Goal: Task Accomplishment & Management: Use online tool/utility

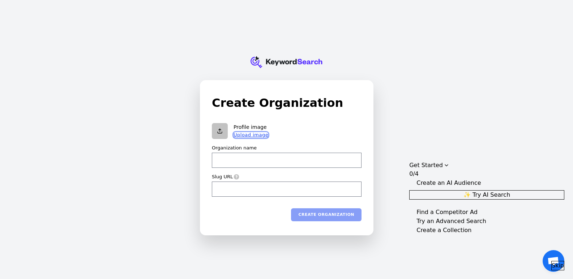
click at [258, 138] on button "Upload image" at bounding box center [251, 135] width 35 height 6
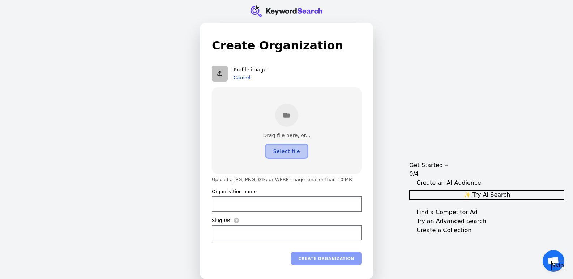
click at [284, 150] on button "Select file" at bounding box center [286, 151] width 41 height 13
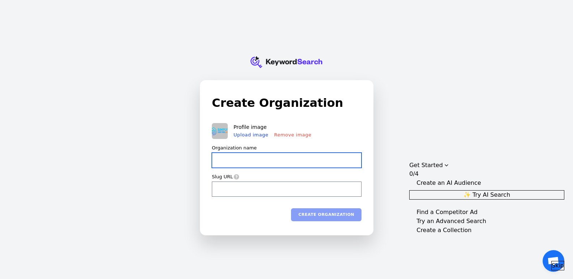
click at [311, 163] on input "Organization name" at bounding box center [287, 160] width 150 height 15
type input "S"
type input "s"
type input "Si"
type input "si"
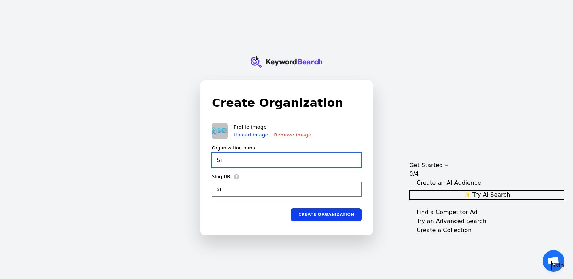
type input "Sim"
type input "sim"
type input "Simp"
type input "simp"
type input "Simpl"
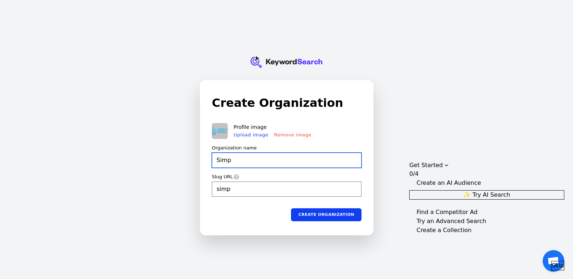
type input "simpl"
type input "Simply"
type input "simply"
type input "Simply"
type input "simply"
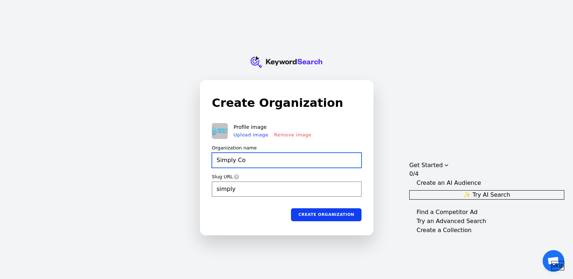
type input "Simply Co"
type input "simply-co"
type input "Simply Con"
type input "simply-con"
type input "Simply Cont"
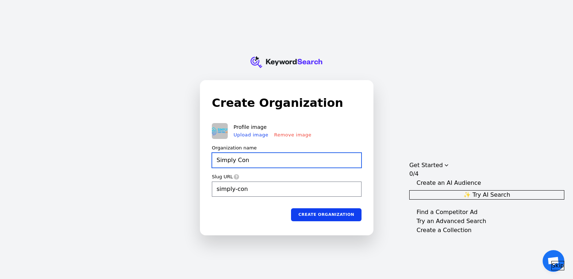
type input "simply-cont"
type input "Simply Contr"
type input "simply-contr"
type input "Simply Contro"
type input "simply-contro"
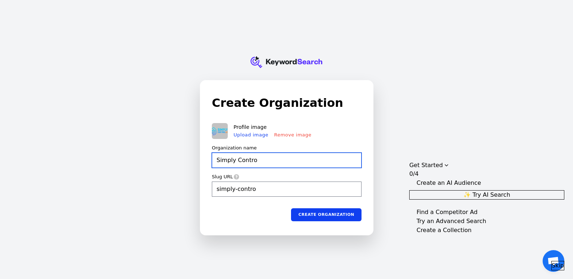
type input "Simply Control"
type input "simply-control"
type input "Simply Controll"
type input "simply-controll"
type input "Simply Controlle"
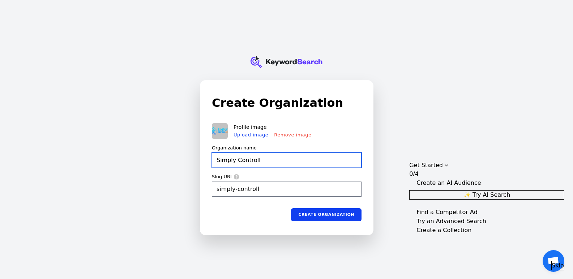
type input "simply-controlle"
type input "Simply Controlled"
type input "simply-controlled"
click at [216, 132] on img at bounding box center [220, 131] width 16 height 16
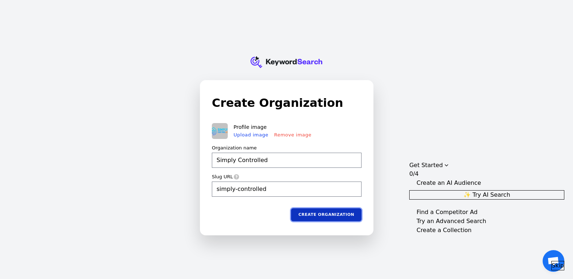
click at [333, 217] on button "Create organization" at bounding box center [326, 214] width 70 height 13
type input "Simply Controlled"
type input "simply-controlled"
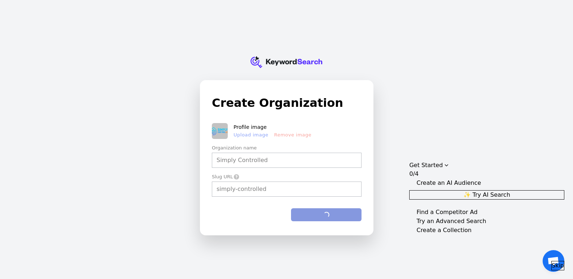
type input "Simply Controlled"
type input "simply-controlled"
type input "Simply Controlled"
type input "simply-controlled"
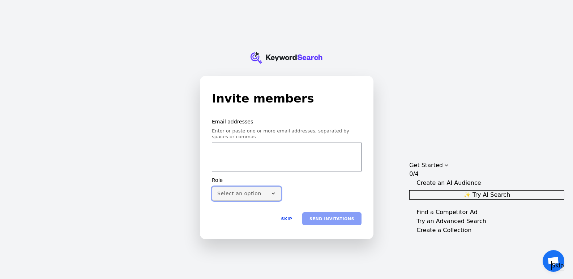
click at [249, 198] on button "Select an option" at bounding box center [246, 194] width 69 height 14
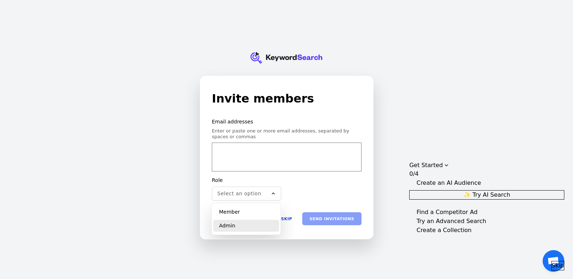
click at [249, 231] on div "Admin" at bounding box center [246, 226] width 66 height 12
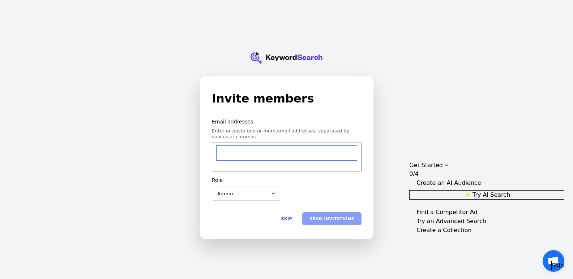
click at [275, 156] on input "email" at bounding box center [287, 153] width 140 height 14
type input "j"
click at [308, 157] on input "j" at bounding box center [287, 153] width 140 height 14
paste input "email"
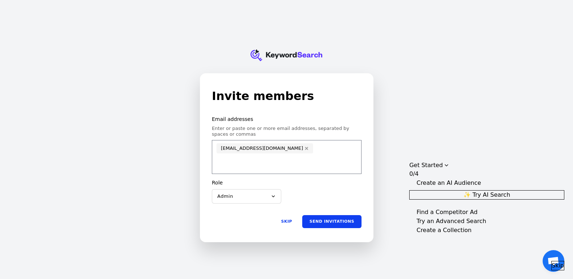
click at [312, 152] on div "accounting@simplycontrolled.ca" at bounding box center [287, 157] width 150 height 34
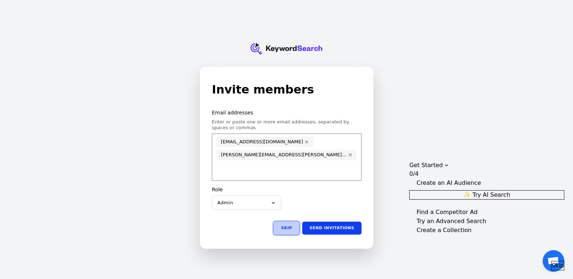
click at [293, 227] on button "Skip" at bounding box center [287, 228] width 26 height 13
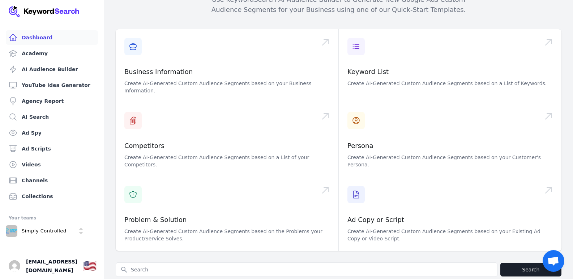
scroll to position [181, 0]
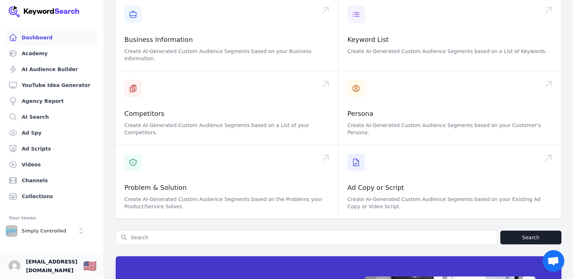
click at [52, 267] on span "ai@simplycontrolled.ca" at bounding box center [51, 266] width 51 height 17
click at [15, 272] on img "Open user button" at bounding box center [15, 267] width 12 height 12
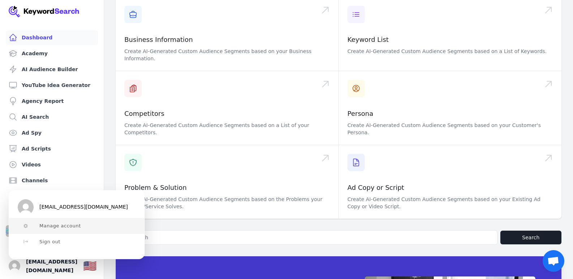
click at [52, 229] on span "Manage account" at bounding box center [60, 226] width 42 height 6
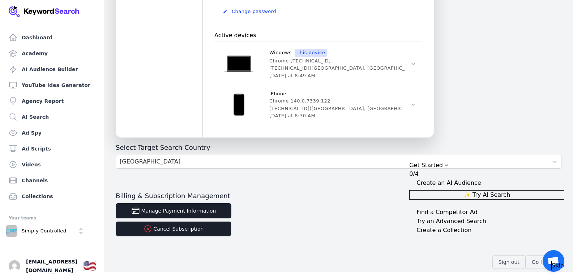
scroll to position [291, 0]
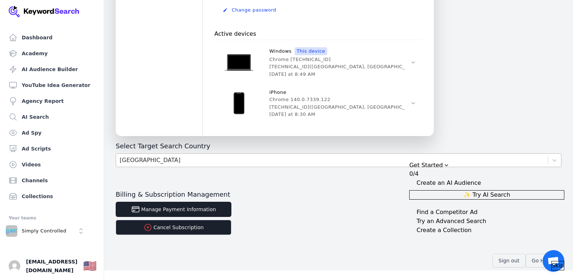
click at [187, 164] on div "United States" at bounding box center [332, 160] width 432 height 13
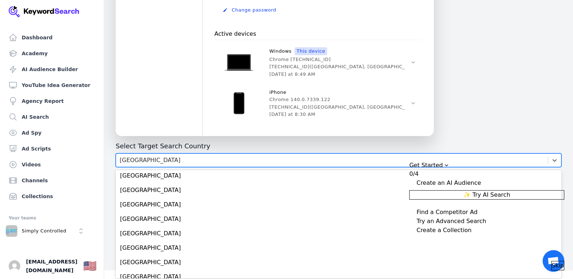
scroll to position [470, 0]
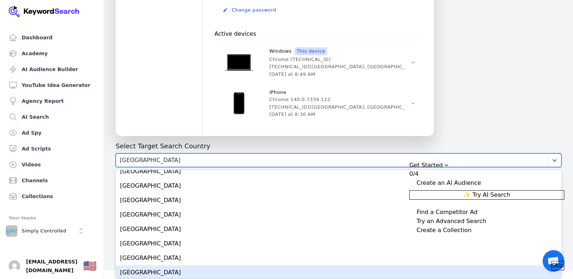
click at [166, 272] on div "Canada" at bounding box center [339, 273] width 446 height 14
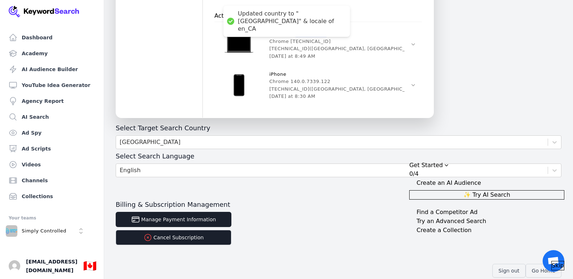
scroll to position [319, 0]
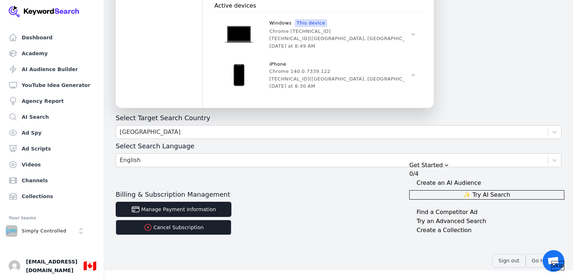
click at [416, 179] on div "Collapse Checklist" at bounding box center [412, 182] width 7 height 7
click at [491, 191] on span "✨ Try AI Search" at bounding box center [486, 195] width 47 height 9
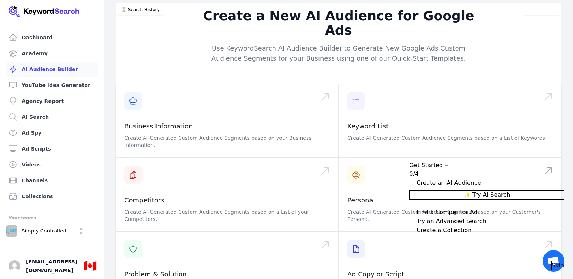
click at [481, 161] on div "Get Started" at bounding box center [486, 165] width 155 height 9
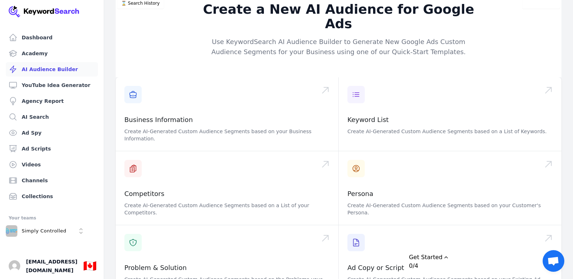
scroll to position [7, 0]
click at [563, 70] on div "Create a New AI Audience for Google Ads Use KeywordSearch AI Audience Builder t…" at bounding box center [338, 183] width 469 height 374
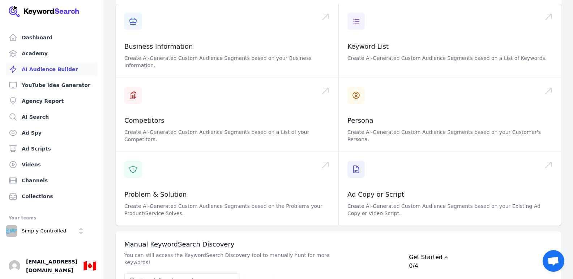
click at [449, 255] on icon "Drag to move checklist" at bounding box center [446, 258] width 6 height 6
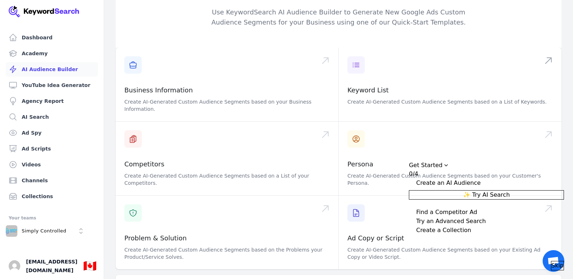
scroll to position [0, 0]
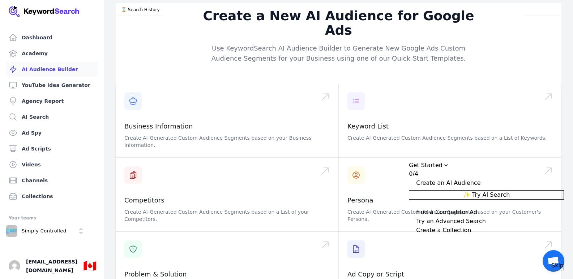
click at [472, 161] on div "Get Started" at bounding box center [486, 165] width 155 height 9
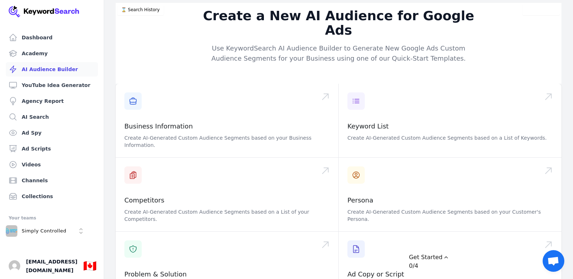
click at [450, 254] on div "Drag to move checklist" at bounding box center [446, 257] width 7 height 7
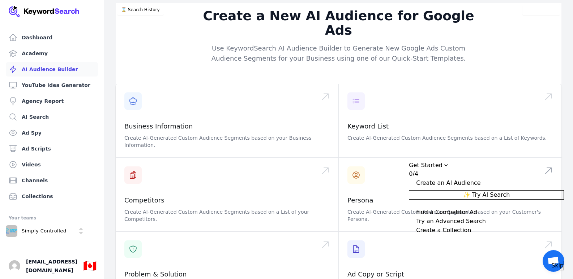
click at [449, 163] on icon "Drag to move checklist" at bounding box center [446, 166] width 6 height 6
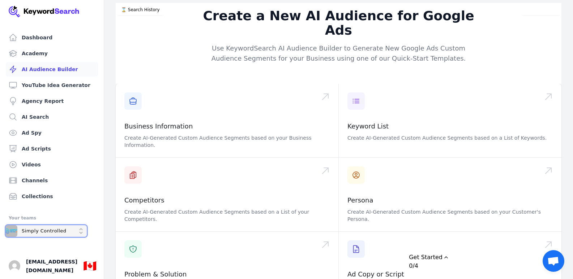
click at [51, 232] on p "Simply Controlled" at bounding box center [44, 231] width 45 height 7
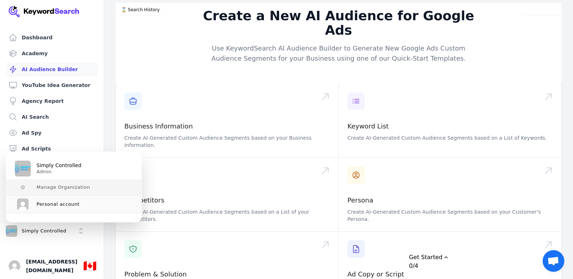
click at [56, 190] on span "Manage Organization" at bounding box center [64, 188] width 54 height 6
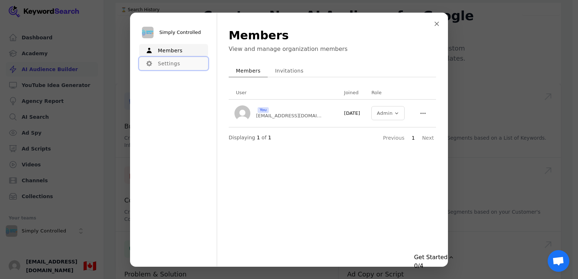
click at [181, 61] on button "Settings" at bounding box center [173, 63] width 69 height 13
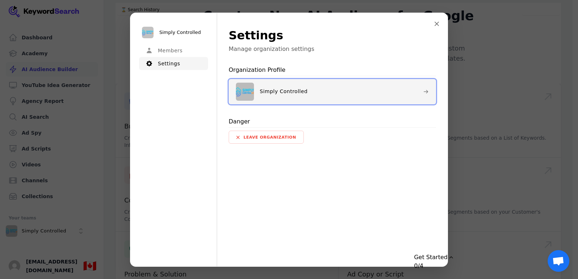
click at [303, 87] on div "Simply Controlled" at bounding box center [272, 92] width 72 height 18
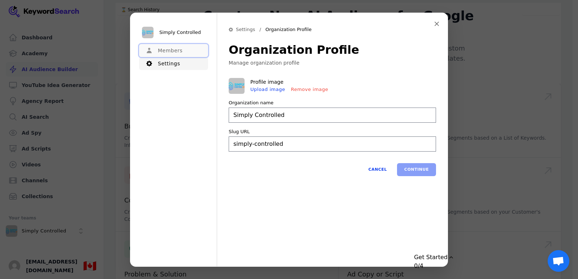
type input "Simply Controlled"
click at [167, 52] on button "Members" at bounding box center [173, 50] width 69 height 13
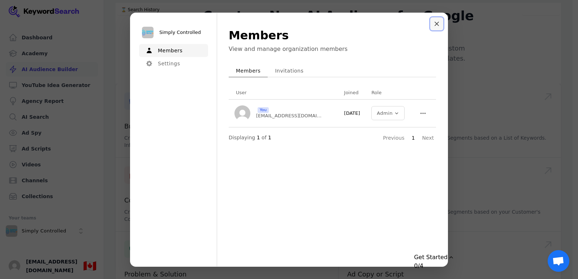
click at [437, 22] on icon "Close modal" at bounding box center [437, 24] width 4 height 4
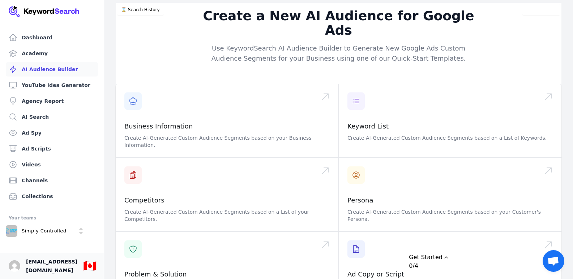
click at [63, 271] on span "ai@simplycontrolled.ca" at bounding box center [51, 266] width 51 height 17
click at [13, 266] on img "Open user button" at bounding box center [15, 267] width 12 height 12
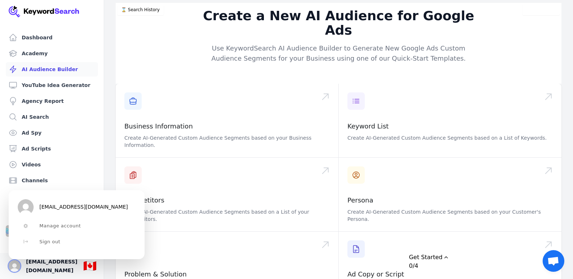
click at [13, 266] on img "Close user button" at bounding box center [15, 267] width 12 height 12
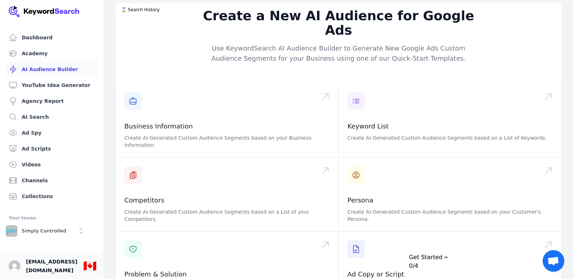
click at [48, 267] on span "ai@simplycontrolled.ca" at bounding box center [51, 266] width 51 height 17
click at [43, 228] on div "Simply Controlled" at bounding box center [36, 232] width 61 height 12
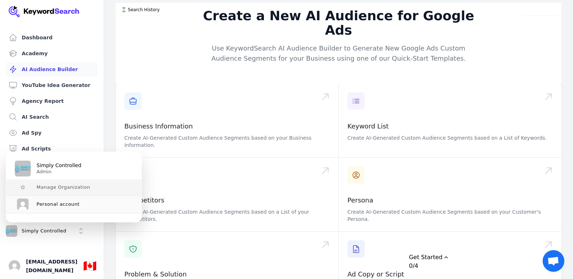
click at [58, 185] on span "Manage Organization" at bounding box center [64, 188] width 54 height 6
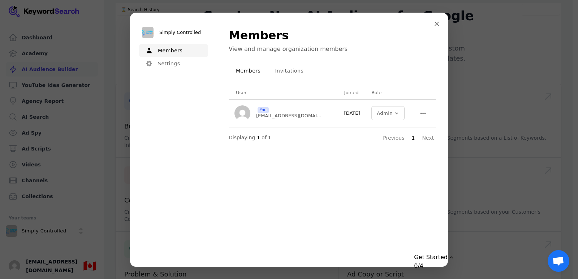
click at [295, 67] on button "Invitations" at bounding box center [289, 70] width 43 height 13
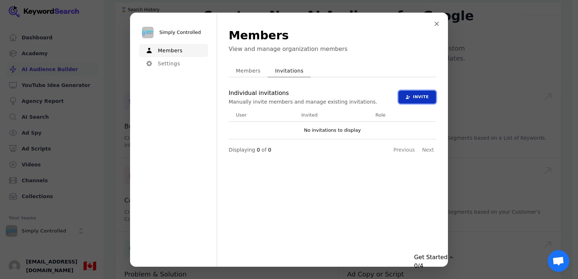
click at [421, 95] on button "Invite" at bounding box center [418, 96] width 38 height 13
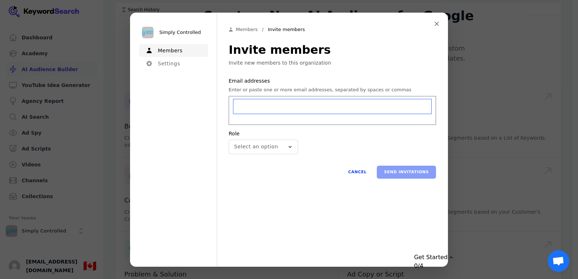
click at [270, 111] on input "email" at bounding box center [333, 106] width 198 height 14
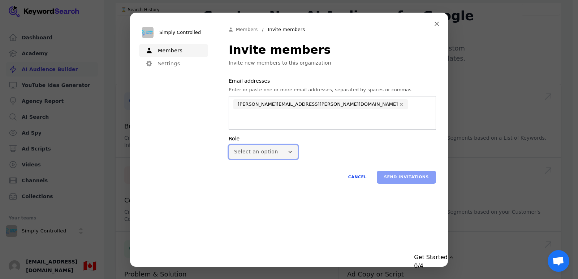
click at [272, 145] on button "Select an option" at bounding box center [263, 152] width 69 height 14
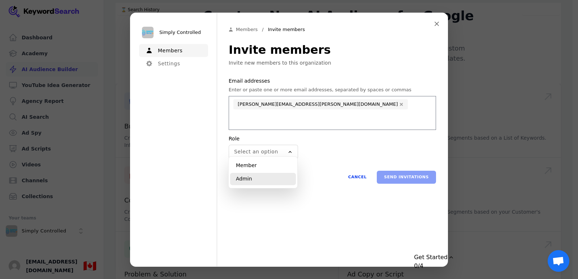
click at [269, 178] on div "Admin" at bounding box center [263, 179] width 66 height 12
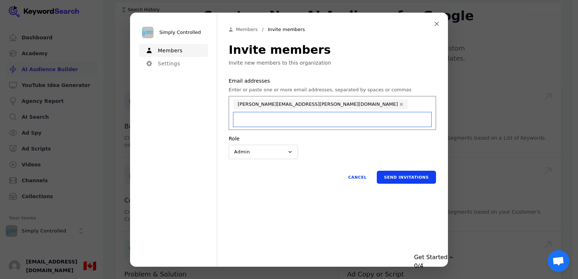
click at [357, 112] on input "email" at bounding box center [333, 119] width 198 height 14
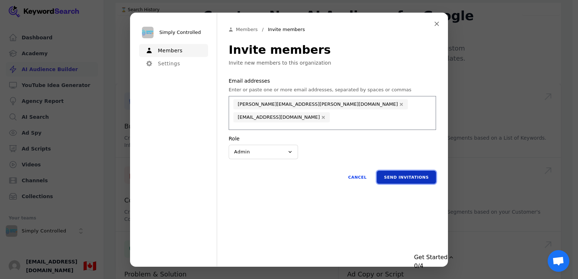
click at [403, 176] on button "Send invitations" at bounding box center [406, 177] width 59 height 13
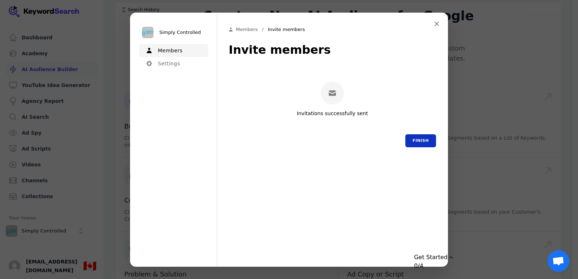
click at [422, 141] on button "Finish" at bounding box center [421, 140] width 31 height 13
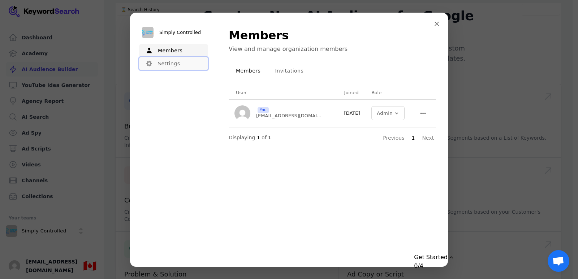
click at [181, 67] on button "Settings" at bounding box center [173, 63] width 69 height 13
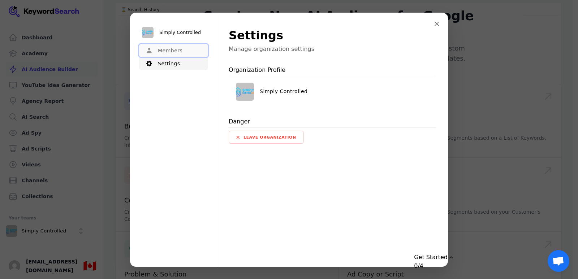
click at [165, 47] on button "Members" at bounding box center [173, 50] width 69 height 13
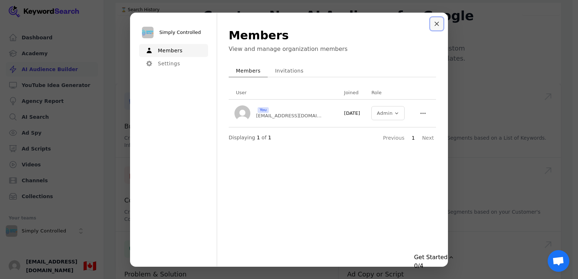
click at [438, 25] on icon "Close modal" at bounding box center [437, 24] width 4 height 4
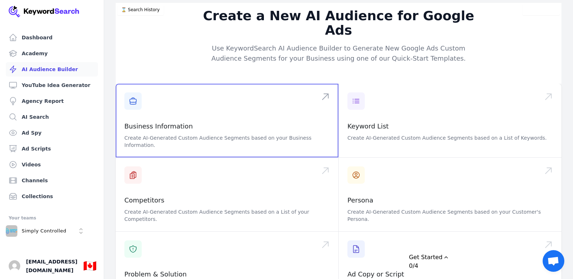
click at [202, 111] on span at bounding box center [227, 121] width 223 height 74
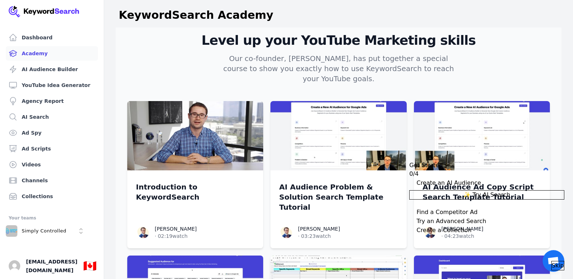
click at [506, 44] on h2 "Level up your YouTube Marketing skills" at bounding box center [338, 40] width 423 height 14
click at [50, 10] on img at bounding box center [44, 12] width 71 height 12
click at [36, 38] on link "Dashboard" at bounding box center [52, 37] width 92 height 14
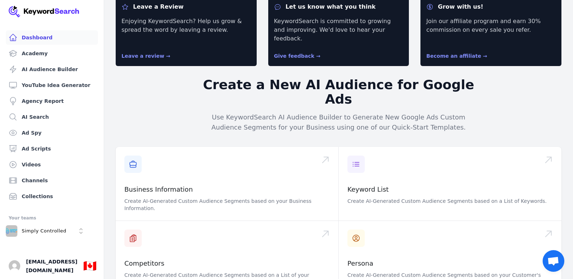
scroll to position [30, 0]
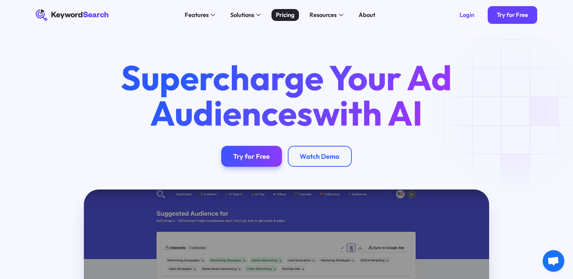
click at [284, 16] on div "Pricing" at bounding box center [285, 14] width 19 height 9
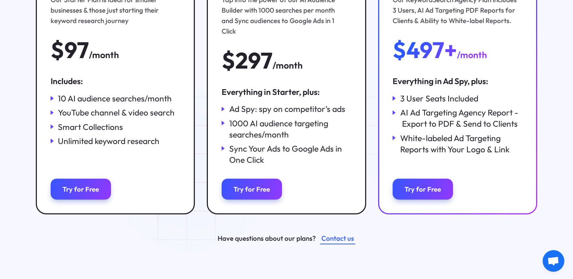
click at [440, 129] on div "AI Ad Targeting Agency Report - Export to PDF & Send to Clients" at bounding box center [461, 118] width 123 height 22
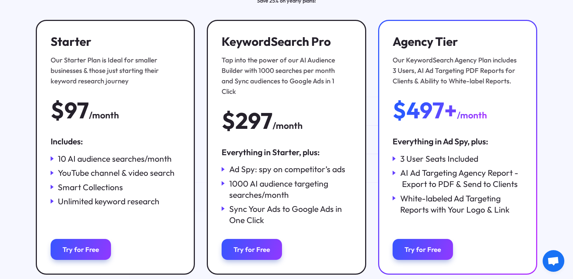
scroll to position [145, 0]
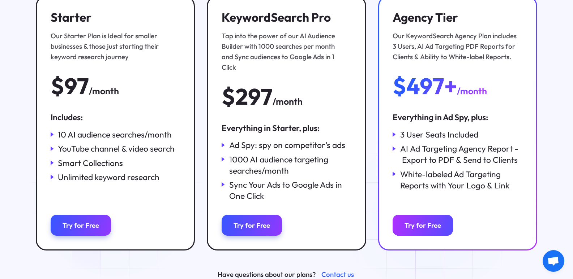
click at [435, 222] on div "Try for Free" at bounding box center [423, 226] width 37 height 8
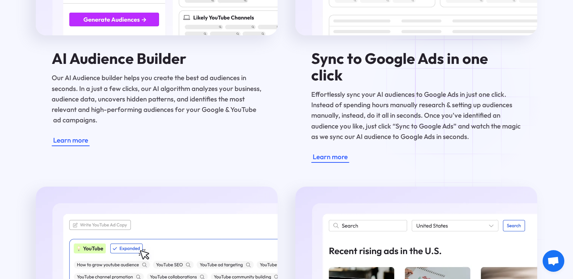
scroll to position [1157, 0]
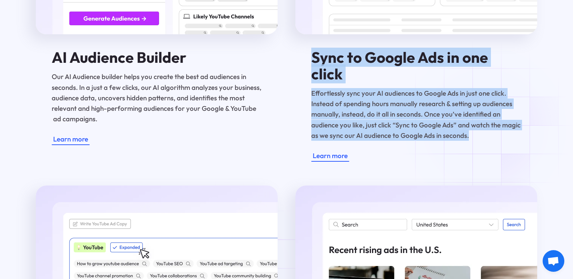
drag, startPoint x: 312, startPoint y: 62, endPoint x: 490, endPoint y: 128, distance: 189.8
click at [490, 128] on div "Sync to Google Ads in one click Effortlessly sync your AI audiences to Google A…" at bounding box center [416, 95] width 210 height 92
copy div "Sync to Google Ads in one click Effortlessly sync your AI audiences to Google A…"
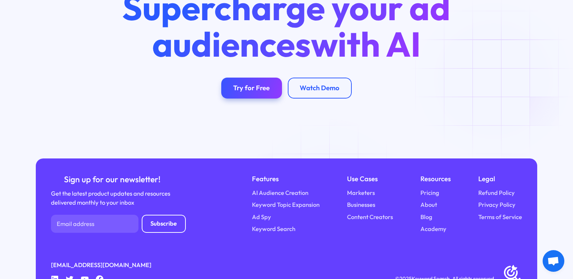
scroll to position [2671, 0]
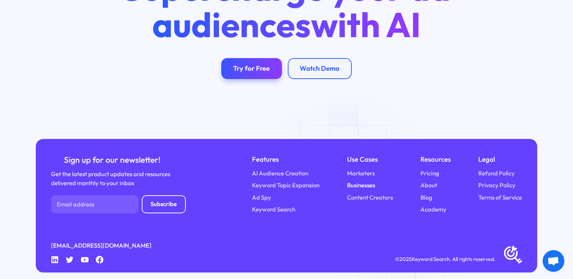
click at [353, 181] on link "Businesses" at bounding box center [361, 185] width 28 height 9
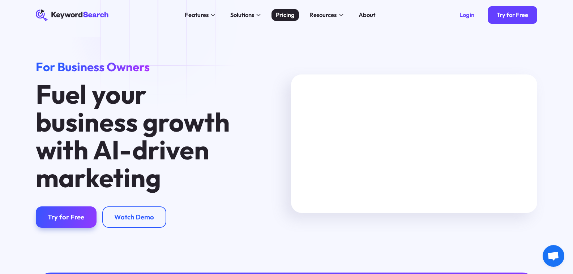
click at [284, 12] on div "Pricing" at bounding box center [285, 14] width 19 height 9
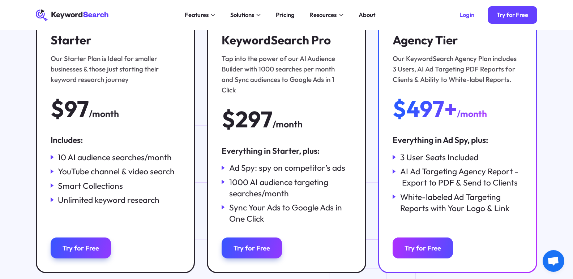
scroll to position [108, 0]
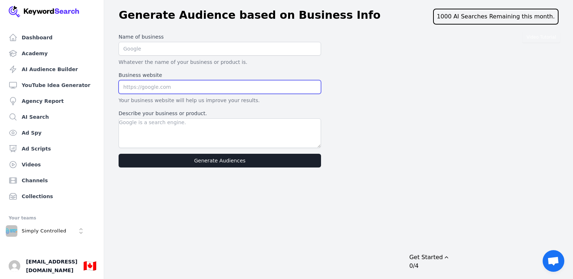
click at [217, 88] on input "text" at bounding box center [220, 87] width 202 height 14
paste input "https://www.simplycontrolled.ca/"
drag, startPoint x: 139, startPoint y: 89, endPoint x: 108, endPoint y: 85, distance: 30.5
click at [108, 85] on div "Video Tutorial Name of business Whatever the name of your business or product i…" at bounding box center [338, 100] width 469 height 140
type input "https://www.simplycontrolled.ca/"
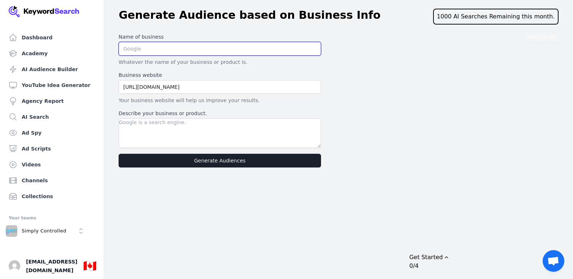
click at [218, 47] on input "text" at bounding box center [220, 49] width 202 height 14
type input "Simply Controlled"
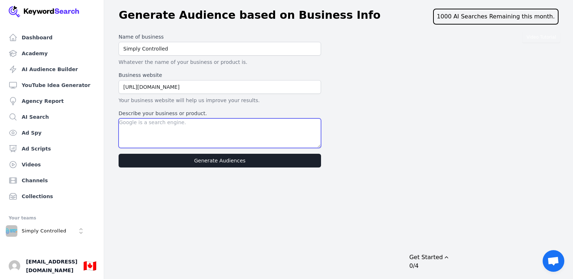
click at [194, 127] on textarea "Describe your business or product." at bounding box center [220, 134] width 202 height 30
paste textarea "Simply Controlled is a Canadian B2B distributor and solutions partner for profe…"
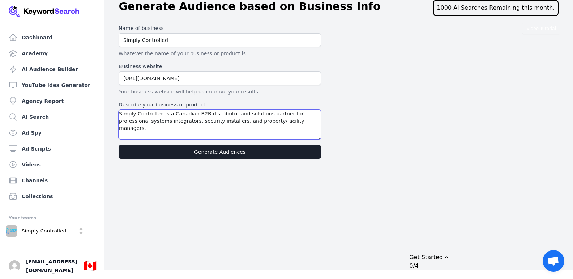
click at [264, 123] on textarea "Simply Controlled is a Canadian B2B distributor and solutions partner for profe…" at bounding box center [220, 125] width 202 height 30
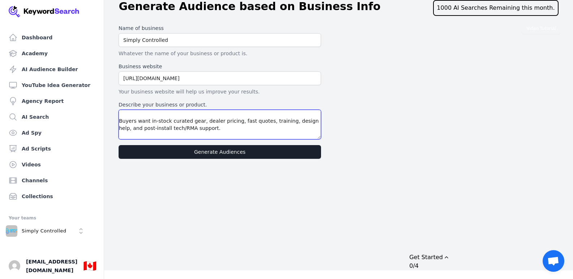
scroll to position [108, 0]
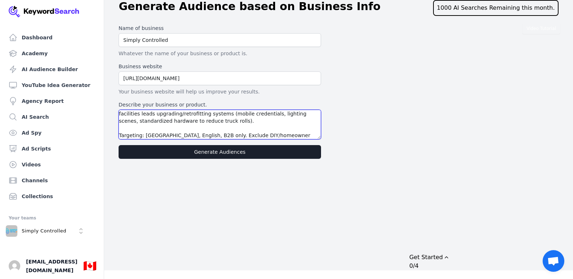
type textarea "Simply Controlled is a Canadian B2B distributor and solutions partner for profe…"
click at [239, 153] on button "Generate Audiences" at bounding box center [220, 152] width 202 height 14
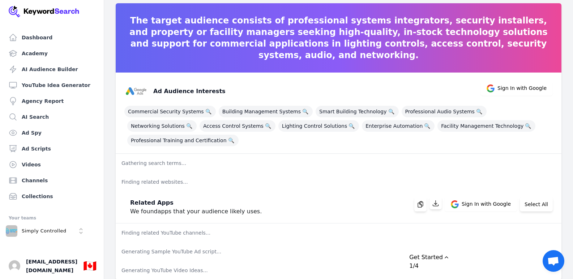
scroll to position [37, 0]
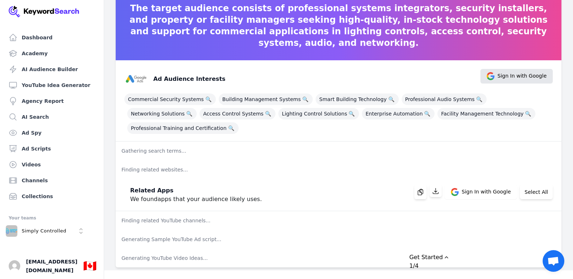
click at [517, 76] on span "Sign In with Google" at bounding box center [521, 76] width 49 height 8
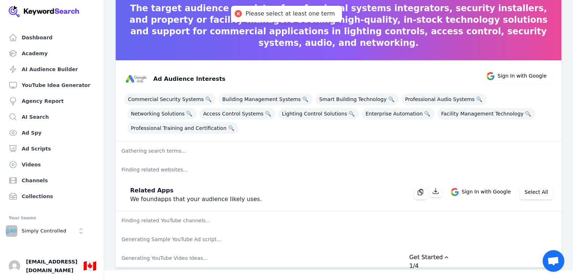
click at [367, 74] on div "Ad Audience Interests Sign In with Google" at bounding box center [336, 76] width 434 height 29
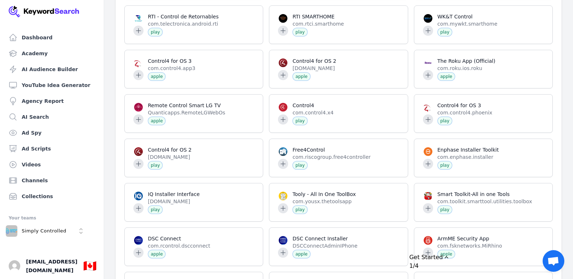
scroll to position [0, 0]
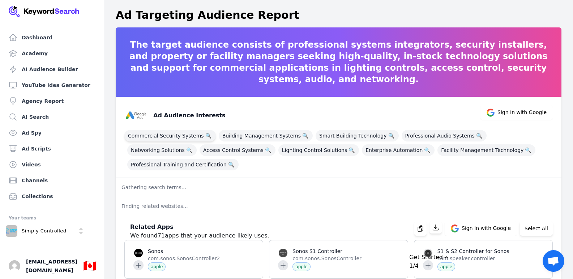
click at [171, 132] on span "Commercial Security Systems 🔍" at bounding box center [169, 136] width 91 height 12
click at [230, 136] on span "Building Management Systems 🔍" at bounding box center [266, 136] width 94 height 12
click at [339, 132] on span "Smart Building Technology 🔍" at bounding box center [357, 136] width 83 height 12
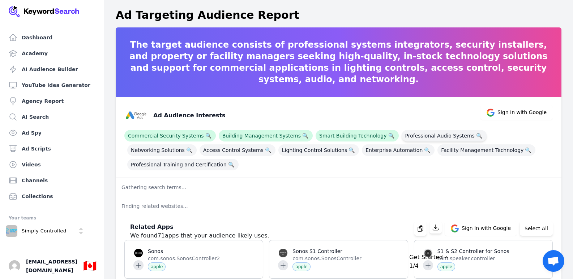
click at [409, 138] on span "Professional Audio Systems 🔍" at bounding box center [444, 136] width 85 height 12
click at [197, 145] on span "Networking Solutions 🔍" at bounding box center [161, 151] width 69 height 12
click at [437, 149] on span "Facility Management Technology 🔍" at bounding box center [486, 151] width 98 height 12
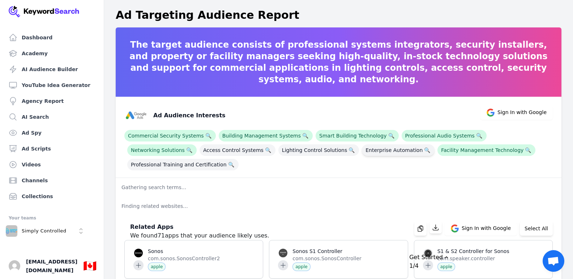
click at [362, 148] on span "Enterprise Automation 🔍" at bounding box center [398, 151] width 73 height 12
click at [278, 150] on span "Lighting Control Solutions 🔍" at bounding box center [318, 151] width 81 height 12
click at [200, 150] on span "Access Control Systems 🔍" at bounding box center [238, 151] width 76 height 12
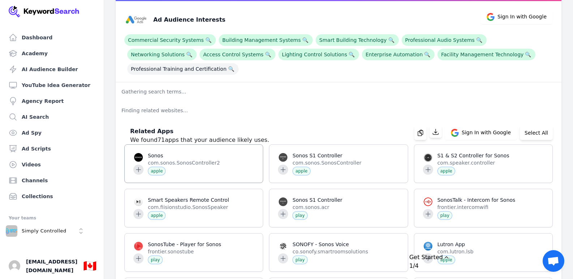
scroll to position [108, 0]
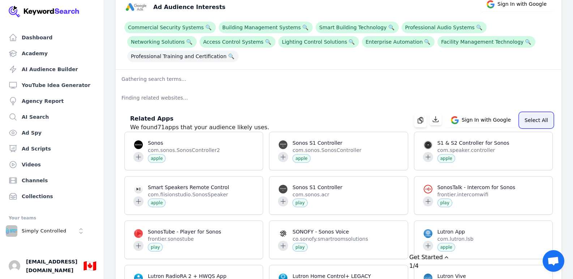
click at [535, 124] on button "Select All" at bounding box center [536, 120] width 33 height 14
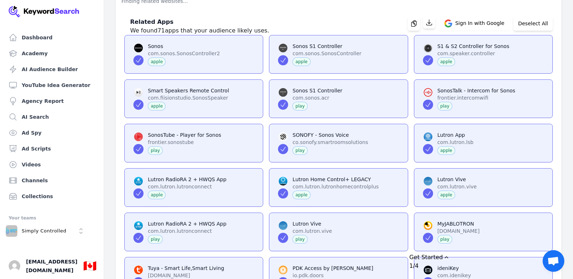
scroll to position [0, 0]
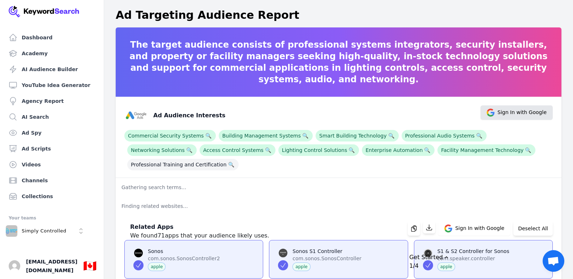
click at [501, 113] on span "Sign In with Google" at bounding box center [521, 113] width 49 height 8
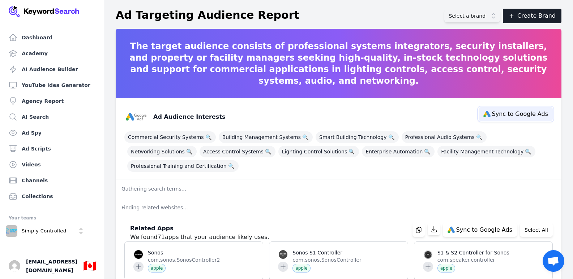
click at [509, 114] on span "Sync to Google Ads" at bounding box center [520, 114] width 56 height 6
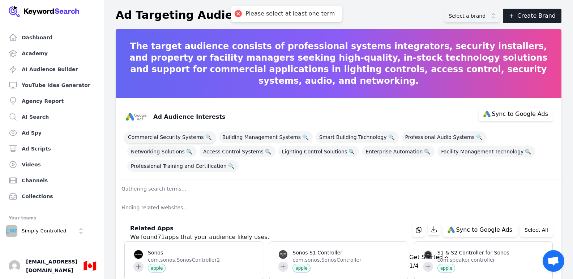
click at [174, 136] on span "Commercial Security Systems 🔍" at bounding box center [169, 138] width 91 height 12
click at [263, 134] on span "Building Management Systems 🔍" at bounding box center [266, 138] width 94 height 12
click at [361, 133] on span "Smart Building Technology 🔍" at bounding box center [357, 138] width 83 height 12
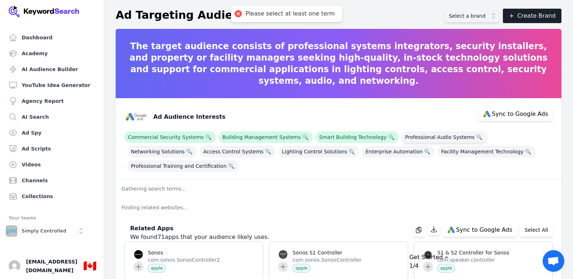
click at [421, 134] on span "Professional Audio Systems 🔍" at bounding box center [444, 138] width 85 height 12
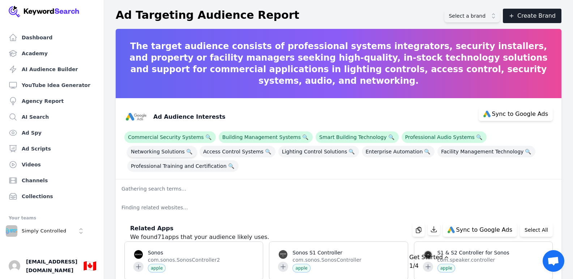
click at [197, 146] on span "Networking Solutions 🔍" at bounding box center [161, 152] width 69 height 12
click at [437, 156] on span "Facility Management Technology 🔍" at bounding box center [486, 152] width 98 height 12
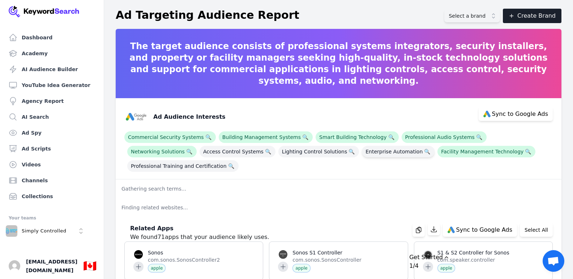
click at [362, 152] on span "Enterprise Automation 🔍" at bounding box center [398, 152] width 73 height 12
click at [278, 155] on span "Lighting Control Solutions 🔍" at bounding box center [318, 152] width 81 height 12
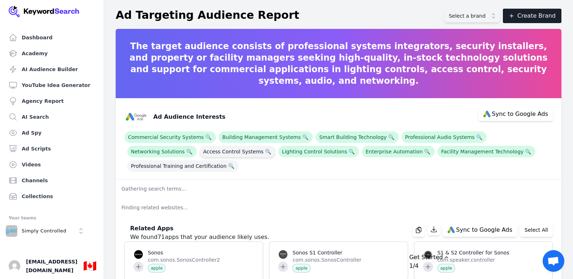
click at [200, 154] on span "Access Control Systems 🔍" at bounding box center [238, 152] width 76 height 12
click at [189, 167] on span "Professional Training and Certification 🔍" at bounding box center [182, 167] width 111 height 12
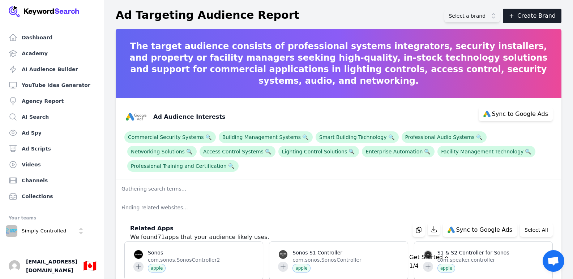
click at [500, 20] on button "Select a brand" at bounding box center [472, 15] width 56 height 13
click at [497, 17] on button "Select a brand" at bounding box center [472, 15] width 56 height 13
click at [496, 17] on button "Select a brand" at bounding box center [472, 15] width 56 height 13
click at [490, 15] on button "Select a brand" at bounding box center [472, 15] width 56 height 13
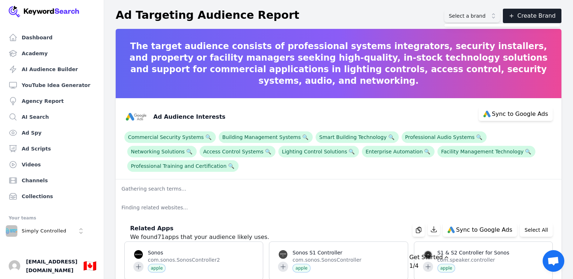
click at [544, 17] on button "Create Brand" at bounding box center [532, 16] width 59 height 14
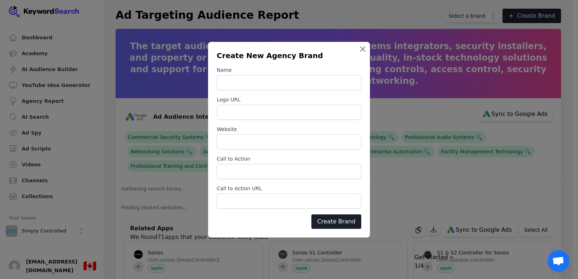
click at [364, 48] on icon "button" at bounding box center [363, 49] width 4 height 4
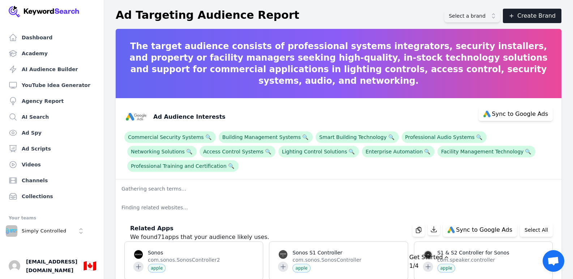
click at [484, 19] on span "Select a brand" at bounding box center [467, 15] width 37 height 7
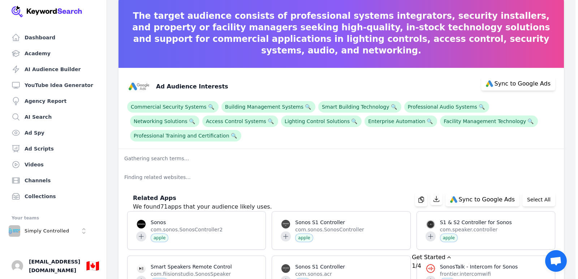
scroll to position [36, 0]
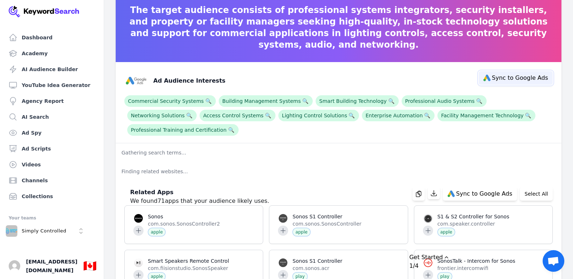
click at [505, 82] on button "Sync to Google Ads" at bounding box center [516, 78] width 74 height 14
select select "interestsOrPurchaseIntentions"
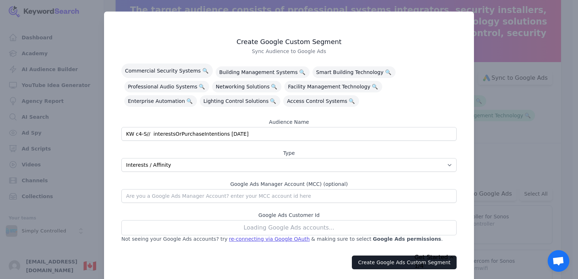
click at [251, 130] on input "KW c4-S// interestsOrPurchaseIntentions 09/19/2025" at bounding box center [288, 134] width 335 height 14
type input "SC_Core_AI_Report_CA_24Q3"
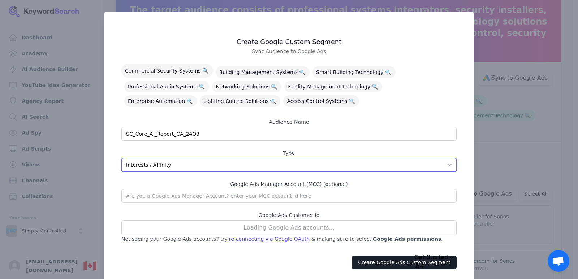
click at [252, 158] on select "App Interests / Affinity Google Search Intent URL" at bounding box center [288, 165] width 335 height 14
click at [121, 158] on select "App Interests / Affinity Google Search Intent URL" at bounding box center [288, 165] width 335 height 14
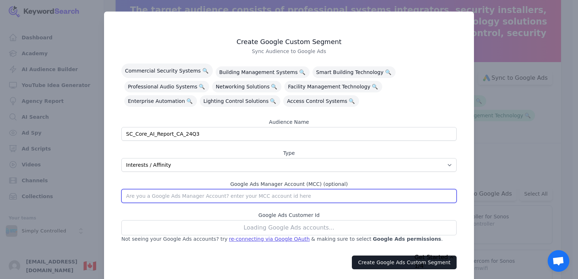
click at [252, 194] on input "text" at bounding box center [288, 196] width 335 height 14
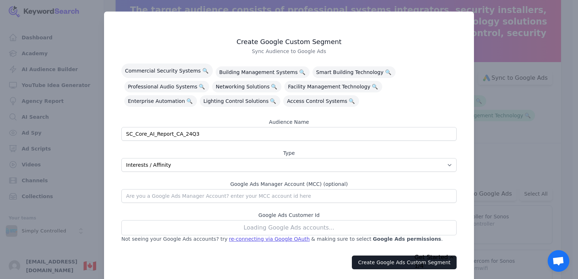
click at [318, 223] on div "Loading Google Ads accounts..." at bounding box center [288, 228] width 335 height 15
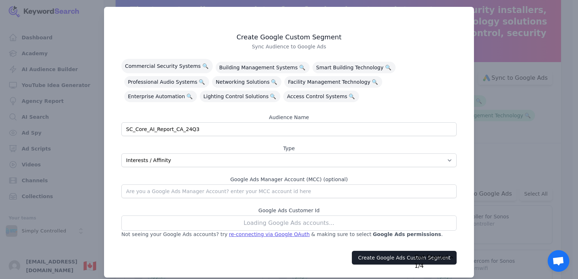
scroll to position [12, 0]
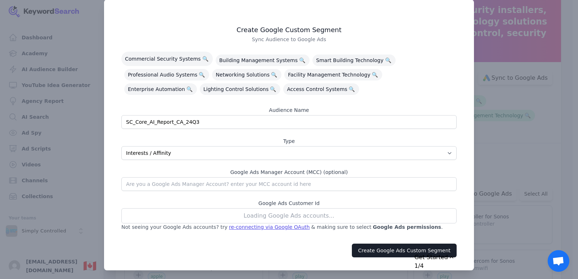
click at [316, 224] on div "Not seeing your Google Ads accounts? try re-connecting via Google OAuth & makin…" at bounding box center [288, 227] width 335 height 7
click at [320, 210] on div "Loading Google Ads accounts..." at bounding box center [288, 216] width 335 height 15
click at [324, 210] on div "Loading Google Ads accounts..." at bounding box center [288, 216] width 335 height 15
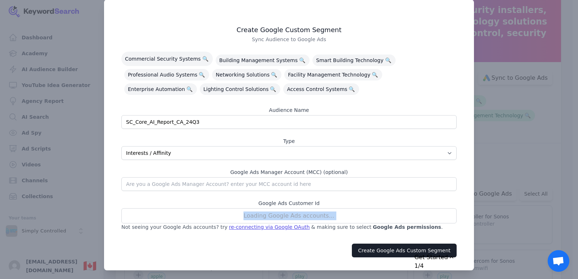
click at [324, 210] on div "Loading Google Ads accounts..." at bounding box center [288, 216] width 335 height 15
click at [229, 224] on div "re-connecting via Google OAuth" at bounding box center [269, 227] width 81 height 7
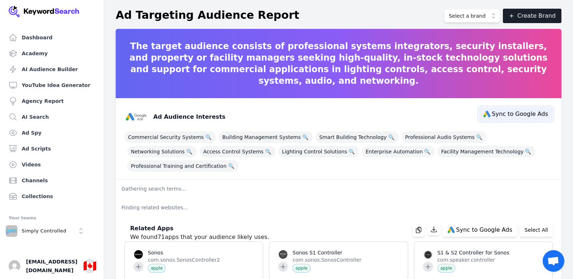
click at [526, 109] on button "Sync to Google Ads" at bounding box center [516, 114] width 74 height 14
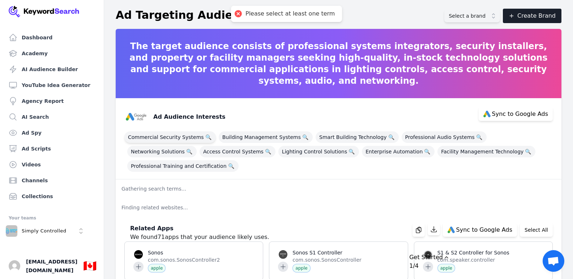
click at [153, 134] on span "Commercial Security Systems 🔍" at bounding box center [169, 138] width 91 height 12
click at [200, 154] on span "Access Control Systems 🔍" at bounding box center [238, 152] width 76 height 12
click at [160, 159] on div "Commercial Security Systems 🔍 Building Management Systems 🔍 Smart Building Tech…" at bounding box center [338, 150] width 428 height 43
click at [201, 174] on div "Ad Audience Interests Sync to Google Ads Commercial Security Systems 🔍 Building…" at bounding box center [339, 138] width 446 height 81
click at [201, 169] on span "Professional Training and Certification 🔍" at bounding box center [182, 167] width 111 height 12
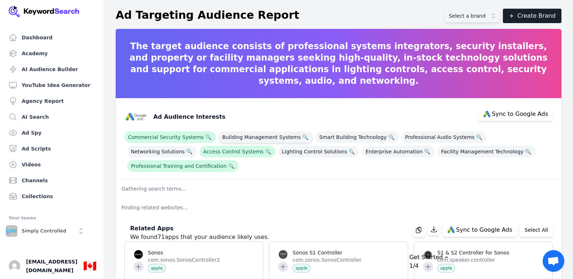
click at [227, 134] on span "Building Management Systems 🔍" at bounding box center [266, 138] width 94 height 12
click at [278, 148] on span "Lighting Control Solutions 🔍" at bounding box center [318, 152] width 81 height 12
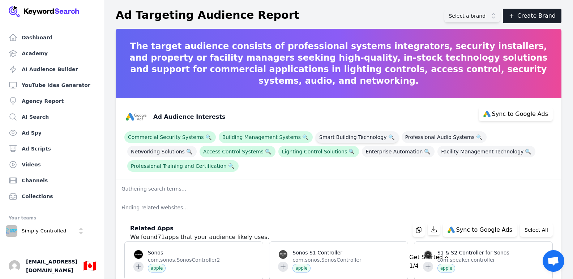
drag, startPoint x: 315, startPoint y: 131, endPoint x: 320, endPoint y: 141, distance: 11.0
click at [316, 131] on div "Commercial Security Systems 🔍 Building Management Systems 🔍 Smart Building Tech…" at bounding box center [338, 150] width 428 height 43
click at [362, 152] on span "Enterprise Automation 🔍" at bounding box center [398, 152] width 73 height 12
click at [326, 139] on span "Smart Building Technology 🔍" at bounding box center [357, 138] width 83 height 12
click at [416, 138] on span "Professional Audio Systems 🔍" at bounding box center [444, 138] width 85 height 12
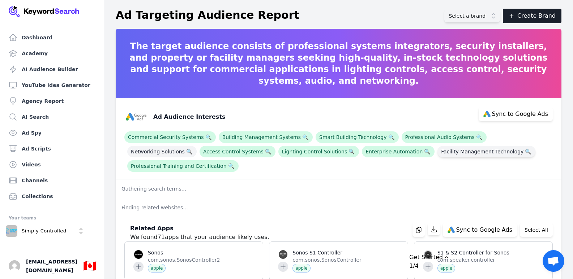
click at [437, 154] on span "Facility Management Technology 🔍" at bounding box center [486, 152] width 98 height 12
click at [197, 146] on span "Networking Solutions 🔍" at bounding box center [161, 152] width 69 height 12
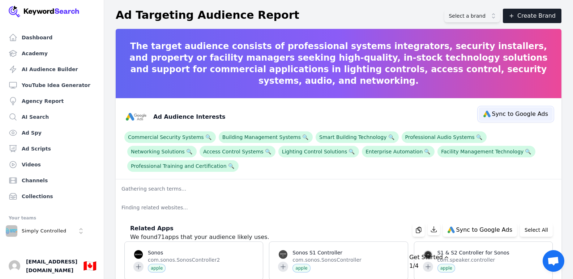
click at [511, 112] on span "Sync to Google Ads" at bounding box center [520, 114] width 56 height 6
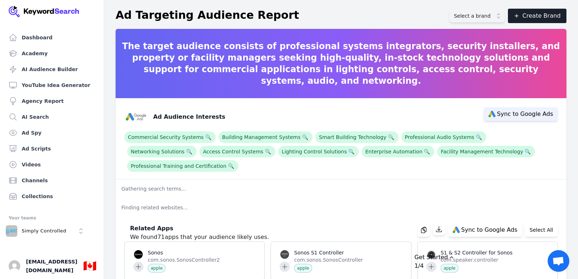
select select "interestsOrPurchaseIntentions"
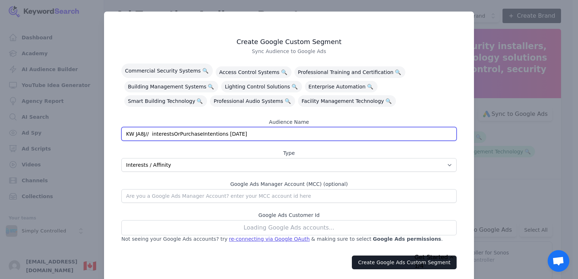
click at [207, 132] on input "KW JA8J// interestsOrPurchaseIntentions 09/19/2025" at bounding box center [288, 134] width 335 height 14
paste input "SC_Core_AI_Report_CA_24Q3"
click at [252, 134] on input "SC_Core_AI_Report_CA_24Q3" at bounding box center [288, 134] width 335 height 14
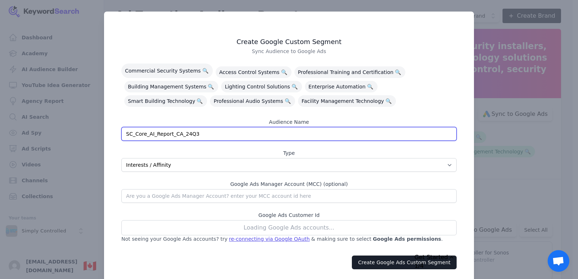
click at [252, 134] on input "SC_Core_AI_Report_CA_24Q3" at bounding box center [288, 134] width 335 height 14
paste input "| CA | Tier1 Core ICP | v1"
type input "SC | CA | Tier1 Core ICP | v1"
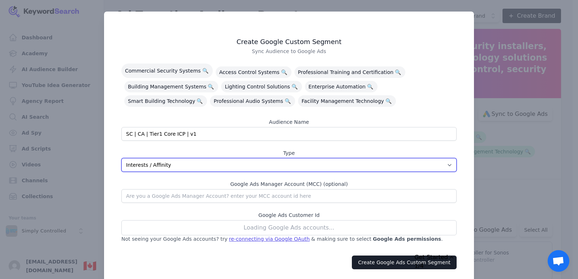
click at [246, 165] on select "App Interests / Affinity Google Search Intent URL" at bounding box center [288, 165] width 335 height 14
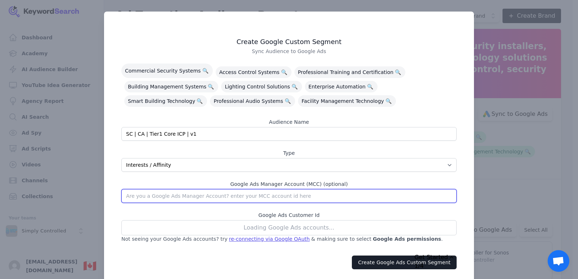
click at [253, 192] on input "text" at bounding box center [288, 196] width 335 height 14
paste input "430-859-7995"
type input "430-859-7995"
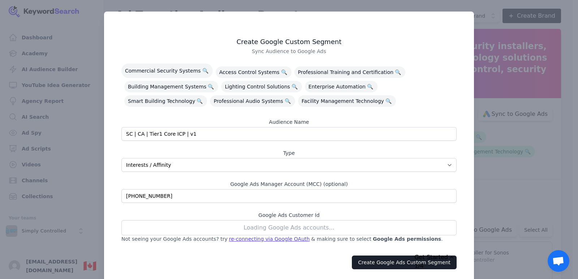
click at [199, 221] on div "Loading Google Ads accounts..." at bounding box center [288, 228] width 335 height 15
click at [203, 225] on div "Loading Google Ads accounts..." at bounding box center [288, 228] width 335 height 15
click at [385, 259] on button "Create Google Ads Custom Segment" at bounding box center [404, 263] width 105 height 14
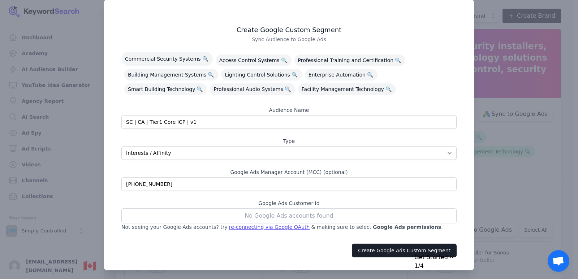
click at [373, 227] on b "Google Ads permissions" at bounding box center [407, 227] width 68 height 7
click at [371, 249] on button "Create Google Ads Custom Segment" at bounding box center [404, 251] width 105 height 14
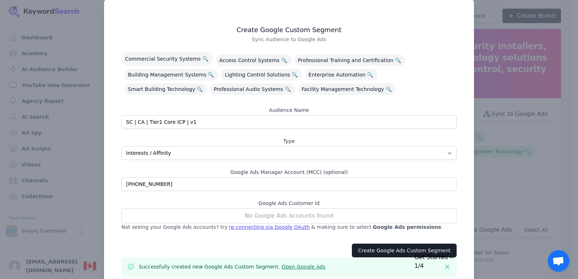
click at [262, 224] on div "re-connecting via Google OAuth" at bounding box center [269, 227] width 81 height 7
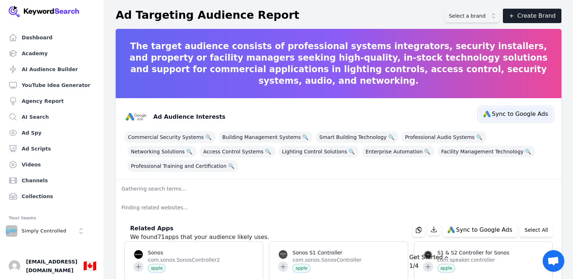
click at [522, 114] on span "Sync to Google Ads" at bounding box center [520, 114] width 56 height 6
click at [163, 140] on span "Commercial Security Systems 🔍" at bounding box center [169, 138] width 91 height 12
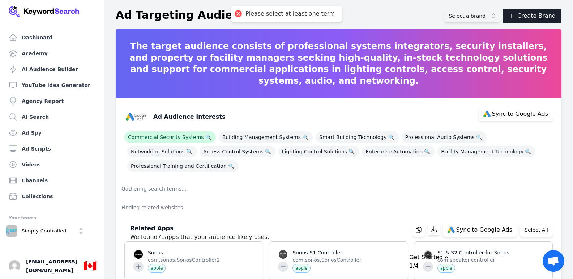
click at [163, 146] on div "Commercial Security Systems 🔍 Building Management Systems 🔍 Smart Building Tech…" at bounding box center [338, 150] width 428 height 43
click at [165, 164] on span "Professional Training and Certification 🔍" at bounding box center [182, 167] width 111 height 12
click at [200, 154] on span "Access Control Systems 🔍" at bounding box center [238, 152] width 76 height 12
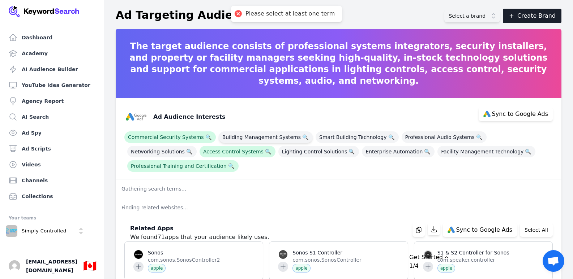
click at [235, 136] on span "Building Management Systems 🔍" at bounding box center [266, 138] width 94 height 12
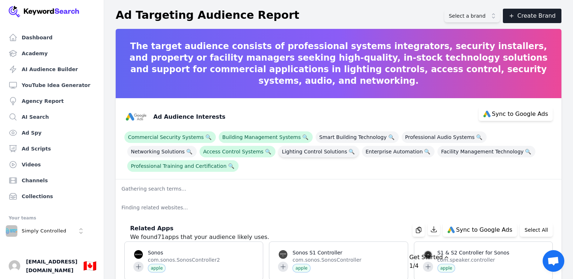
click at [278, 149] on span "Lighting Control Solutions 🔍" at bounding box center [318, 152] width 81 height 12
click at [316, 138] on span "Smart Building Technology 🔍" at bounding box center [357, 138] width 83 height 12
click at [362, 153] on span "Enterprise Automation 🔍" at bounding box center [398, 152] width 73 height 12
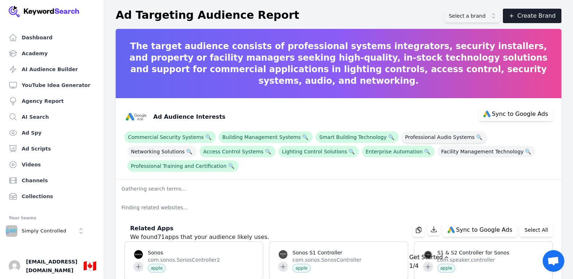
click at [402, 138] on span "Professional Audio Systems 🔍" at bounding box center [444, 138] width 85 height 12
click at [437, 157] on span "Facility Management Technology 🔍" at bounding box center [486, 152] width 98 height 12
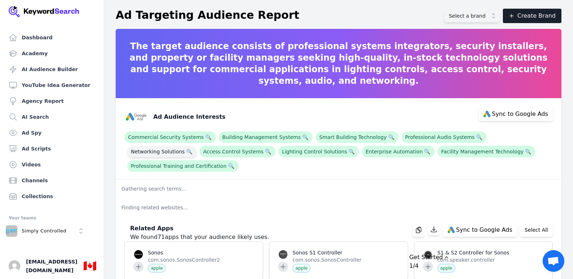
click at [197, 146] on span "Networking Solutions 🔍" at bounding box center [161, 152] width 69 height 12
click at [508, 114] on span "Sync to Google Ads" at bounding box center [520, 114] width 56 height 6
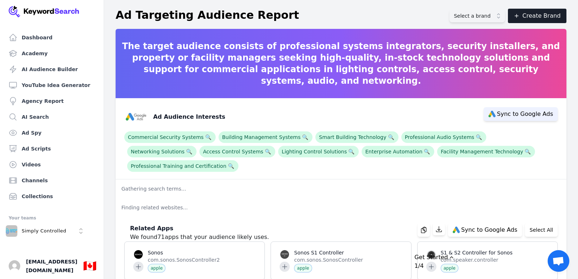
select select "interestsOrPurchaseIntentions"
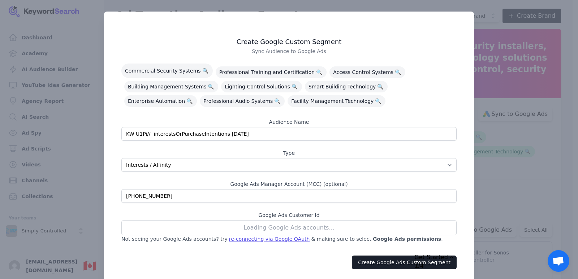
click at [260, 226] on div "Loading Google Ads accounts..." at bounding box center [288, 228] width 335 height 15
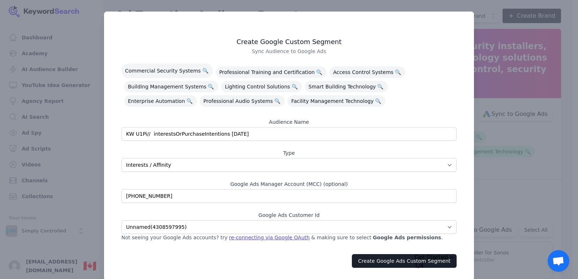
click at [302, 235] on div "Not seeing your Google Ads accounts? try re-connecting via Google OAuth & makin…" at bounding box center [288, 237] width 335 height 7
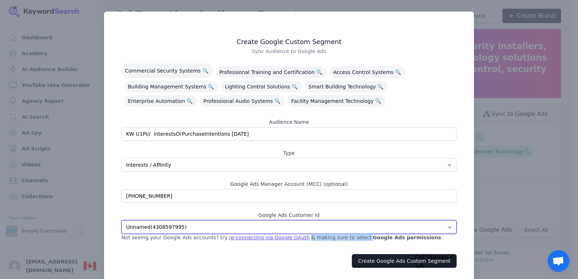
click at [317, 223] on select "Unnamed ( 4308597995 )" at bounding box center [288, 228] width 335 height 14
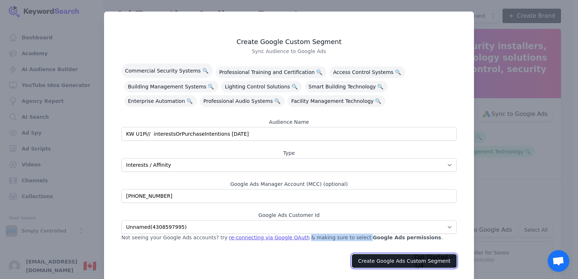
click at [399, 257] on button "Create Google Ads Custom Segment" at bounding box center [404, 262] width 105 height 14
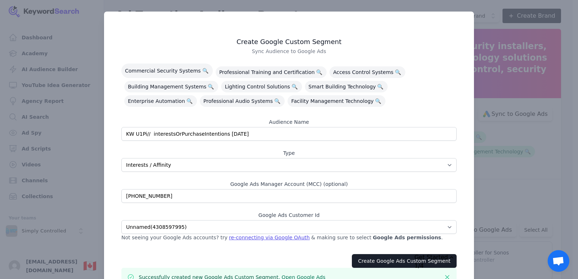
click at [284, 270] on div "Successfully created new Google Ads Custom Segment. Open Google Ads Dismiss" at bounding box center [288, 277] width 335 height 19
click at [284, 275] on link "Open Google Ads" at bounding box center [304, 278] width 44 height 6
click at [507, 51] on div at bounding box center [289, 139] width 578 height 279
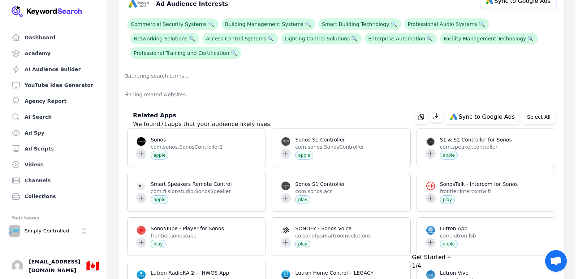
scroll to position [145, 0]
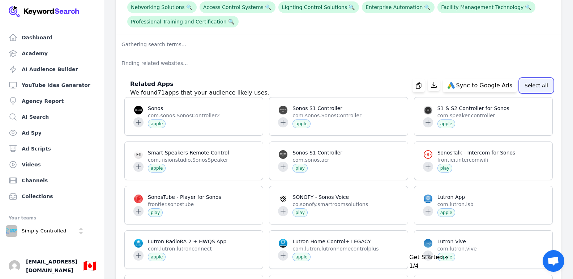
click at [540, 90] on button "Select All" at bounding box center [536, 86] width 33 height 14
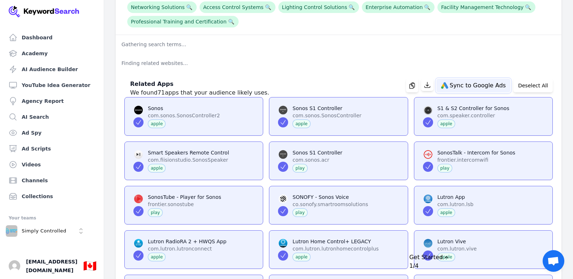
click at [478, 81] on button "Sync to Google Ads" at bounding box center [473, 86] width 74 height 14
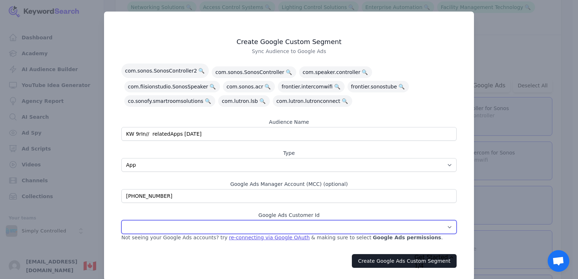
click at [309, 229] on select "Unnamed ( 4308597995 )" at bounding box center [288, 228] width 335 height 14
select select "4308597995"
click at [121, 221] on select "Unnamed ( 4308597995 )" at bounding box center [288, 228] width 335 height 14
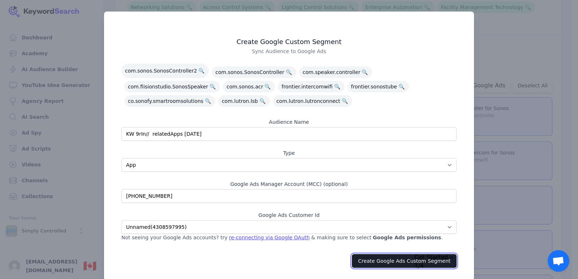
click at [388, 262] on button "Create Google Ads Custom Segment" at bounding box center [404, 262] width 105 height 14
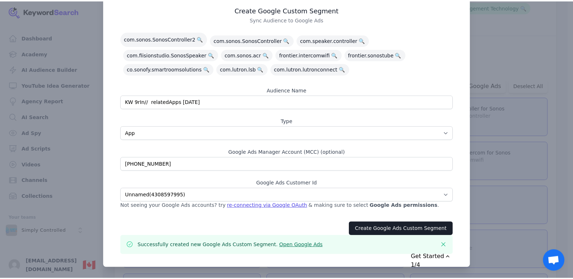
scroll to position [0, 0]
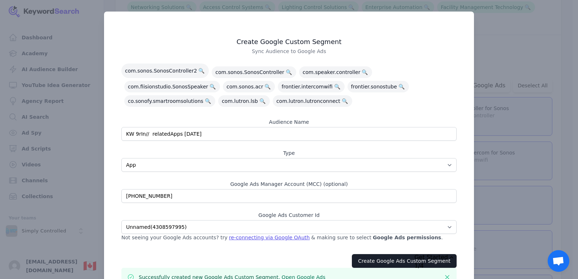
click at [494, 34] on div at bounding box center [289, 139] width 578 height 279
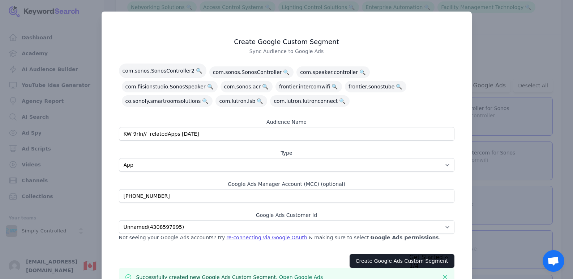
click at [466, 253] on div "Get Started" at bounding box center [486, 257] width 155 height 9
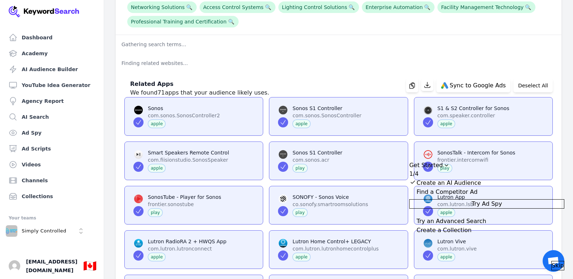
click at [510, 45] on p "Gathering search terms..." at bounding box center [339, 44] width 446 height 19
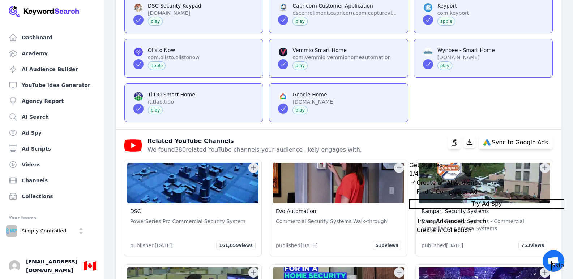
scroll to position [1265, 0]
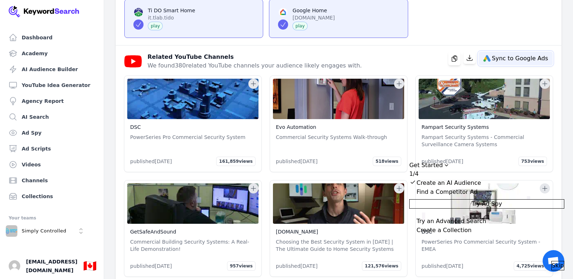
click at [525, 58] on span "Sync to Google Ads" at bounding box center [520, 59] width 56 height 6
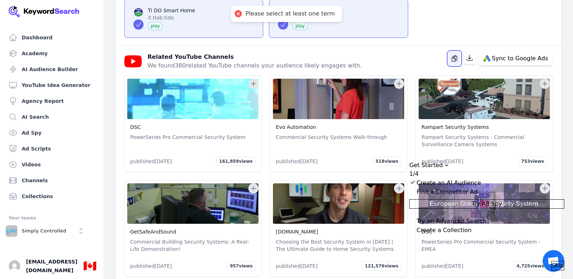
click at [456, 59] on icon "button" at bounding box center [454, 58] width 7 height 7
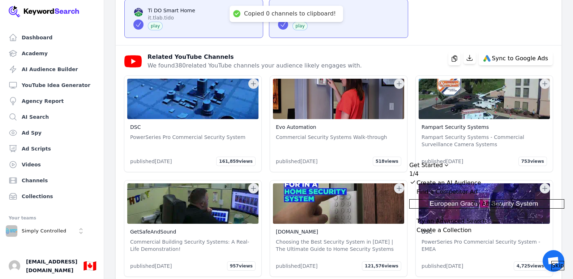
click at [421, 64] on div "Related YouTube Channels We found 380 related YouTube channels your audience li…" at bounding box center [336, 58] width 434 height 23
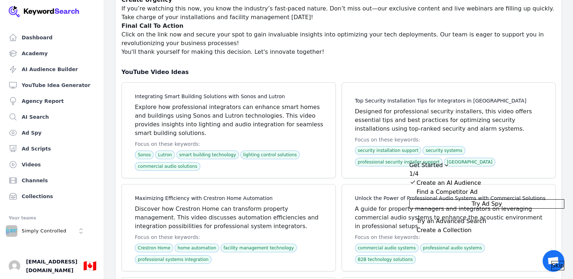
scroll to position [15288, 0]
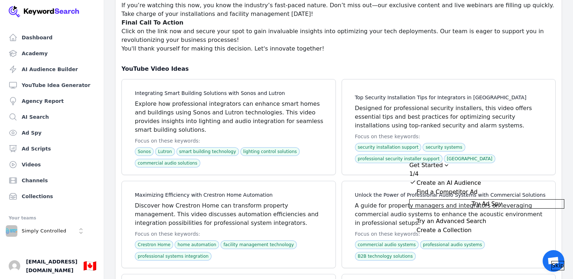
click at [443, 188] on div "Find a Competitor Ad" at bounding box center [486, 192] width 155 height 9
click at [449, 194] on div "Find a Competitor Ad" at bounding box center [446, 192] width 61 height 9
click at [416, 192] on div "Collapse Checklist" at bounding box center [412, 191] width 7 height 7
click at [502, 207] on span "Try Ad Spy" at bounding box center [486, 204] width 30 height 9
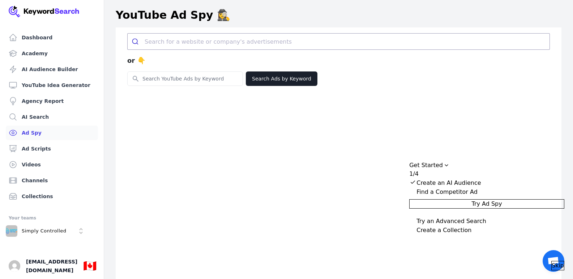
click at [313, 145] on div "or 👇 Search for YouTube Keywords Search Ads by Keyword" at bounding box center [339, 166] width 446 height 279
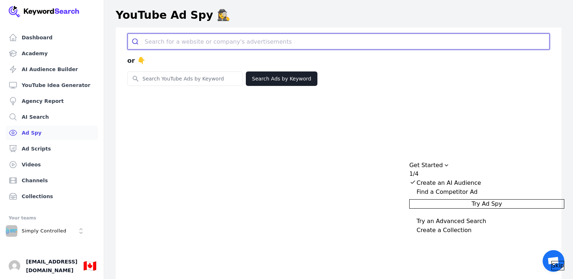
click at [227, 36] on input "search" at bounding box center [347, 42] width 405 height 16
paste input "[DOMAIN_NAME]"
click at [243, 44] on input "[DOMAIN_NAME]" at bounding box center [339, 42] width 388 height 16
click at [128, 34] on button "submit" at bounding box center [136, 42] width 17 height 16
click at [260, 42] on input "[DOMAIN_NAME]" at bounding box center [339, 42] width 388 height 16
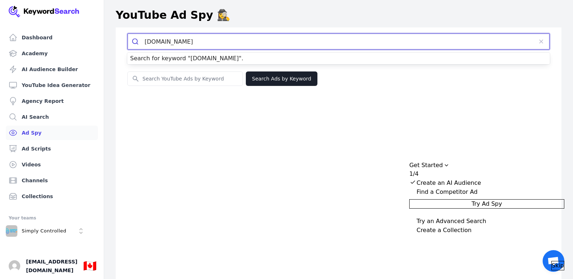
click at [146, 43] on input "[DOMAIN_NAME]" at bounding box center [339, 42] width 388 height 16
type input "[DOMAIN_NAME]"
click at [128, 34] on button "submit" at bounding box center [136, 42] width 17 height 16
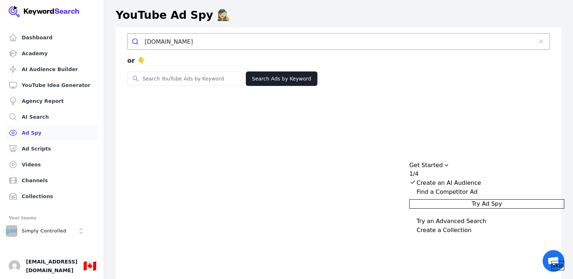
click at [479, 209] on button "Try Ad Spy" at bounding box center [486, 204] width 155 height 9
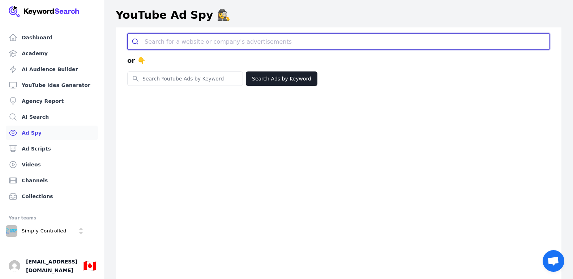
click at [241, 44] on input "search" at bounding box center [347, 42] width 405 height 16
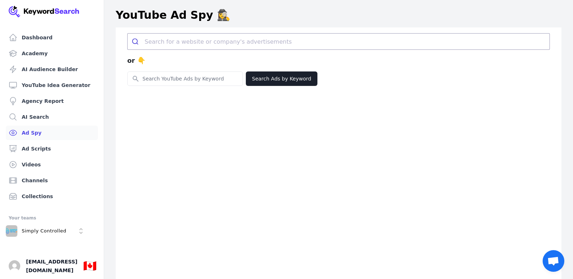
drag, startPoint x: 329, startPoint y: 57, endPoint x: 330, endPoint y: 42, distance: 14.8
click at [329, 54] on div "or 👇" at bounding box center [338, 61] width 423 height 22
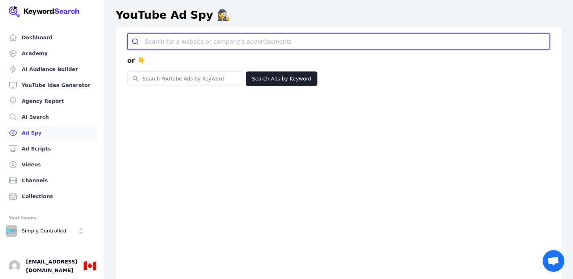
click at [330, 40] on input "search" at bounding box center [347, 42] width 405 height 16
paste input "Aartech"
type input "Aartech"
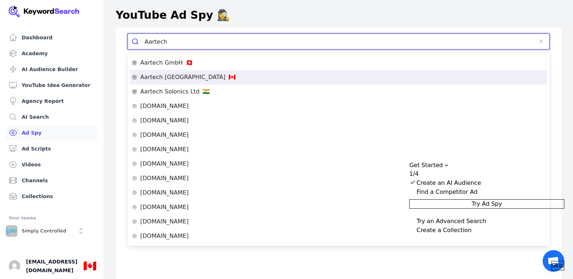
click at [283, 74] on li "Aartech Canada 🇨🇦" at bounding box center [338, 77] width 417 height 14
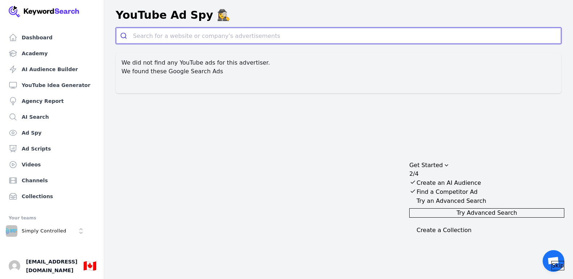
click at [210, 31] on input "search" at bounding box center [347, 36] width 428 height 16
paste input "ADI Global ([GEOGRAPHIC_DATA])"
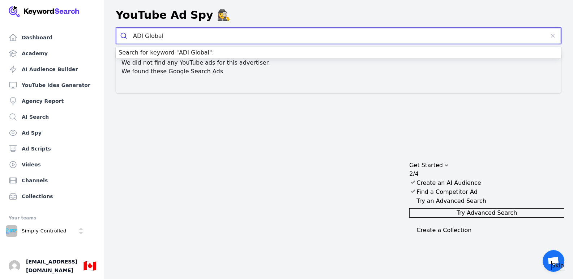
type input "ADI Global"
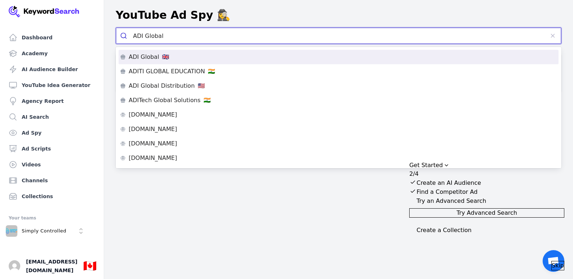
click at [196, 56] on div "ADI Global 🇬🇧" at bounding box center [338, 57] width 437 height 6
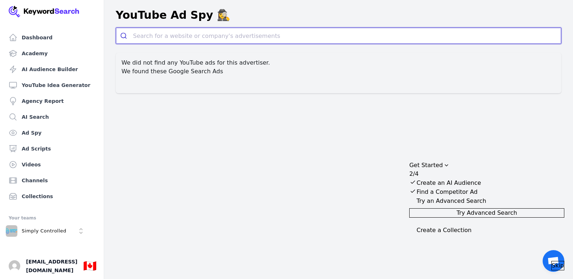
click at [203, 37] on input "search" at bounding box center [347, 36] width 428 height 16
paste input "Graybar [GEOGRAPHIC_DATA]"
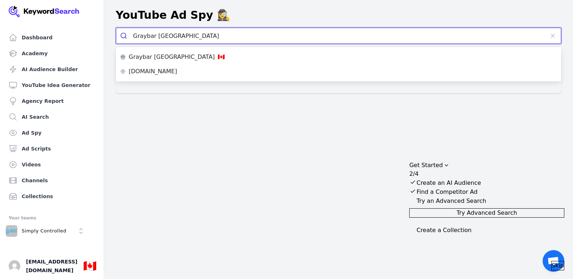
type input "Graybar [GEOGRAPHIC_DATA]"
click at [116, 28] on button "submit" at bounding box center [124, 36] width 17 height 16
drag, startPoint x: 203, startPoint y: 37, endPoint x: 175, endPoint y: 60, distance: 36.0
click at [218, 60] on p "🇨🇦" at bounding box center [221, 57] width 7 height 6
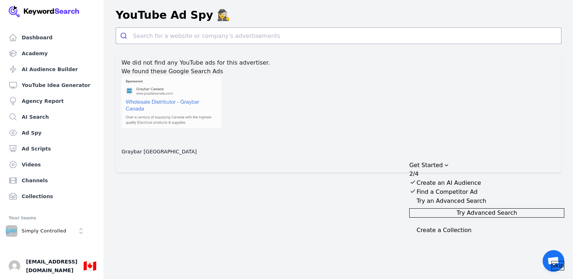
click at [195, 95] on div at bounding box center [171, 110] width 100 height 69
click at [180, 123] on div at bounding box center [171, 110] width 100 height 69
click at [133, 154] on li "Graybar [GEOGRAPHIC_DATA]" at bounding box center [171, 116] width 100 height 80
drag, startPoint x: 133, startPoint y: 154, endPoint x: 322, endPoint y: 172, distance: 190.0
click at [322, 172] on div "We did not find any YouTube ads for this advertiser. We found these Google Sear…" at bounding box center [339, 113] width 446 height 120
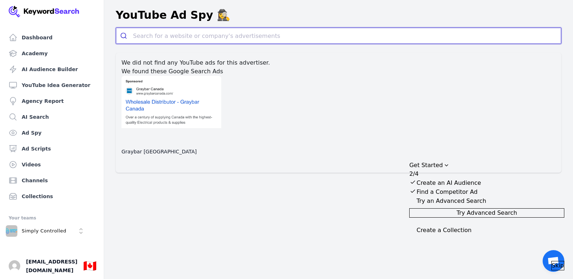
click at [207, 42] on input "search" at bounding box center [347, 36] width 428 height 16
paste input "Anixter"
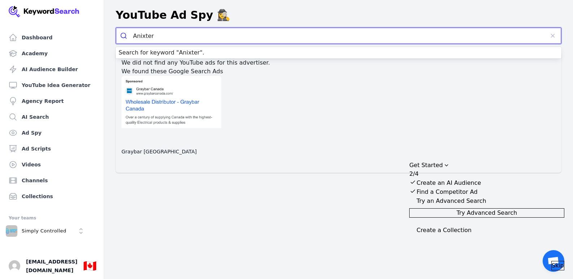
click at [249, 36] on input "Anixter" at bounding box center [338, 36] width 411 height 16
paste input "[DOMAIN_NAME]"
click at [247, 49] on div "Search for keyword " [DOMAIN_NAME] "." at bounding box center [339, 53] width 446 height 12
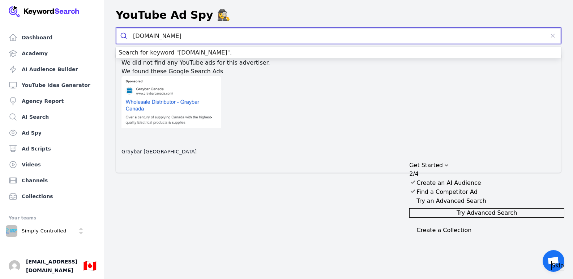
click at [247, 51] on div "Search for keyword " [DOMAIN_NAME] "." at bounding box center [339, 53] width 446 height 12
click at [222, 55] on div "Search for keyword " [DOMAIN_NAME] "." at bounding box center [339, 53] width 446 height 12
click at [214, 55] on div "Search for keyword " [DOMAIN_NAME] "." at bounding box center [339, 53] width 446 height 12
type input "[DOMAIN_NAME]"
click at [116, 28] on button "submit" at bounding box center [124, 36] width 17 height 16
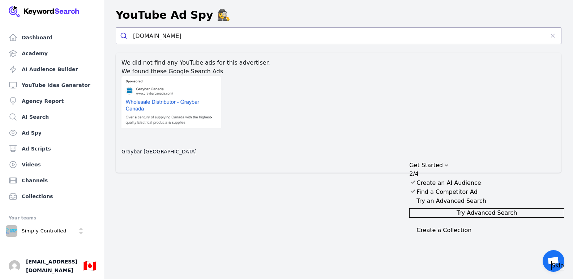
click at [471, 206] on div "Try an Advanced Search" at bounding box center [451, 201] width 70 height 9
click at [479, 218] on button "Try Advanced Search" at bounding box center [486, 213] width 155 height 9
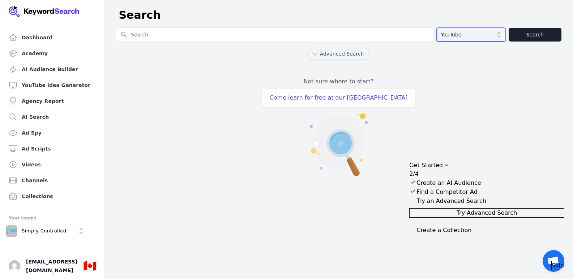
click at [465, 37] on span "YouTube" at bounding box center [466, 34] width 50 height 7
click at [61, 97] on link "Agency Report" at bounding box center [52, 101] width 92 height 14
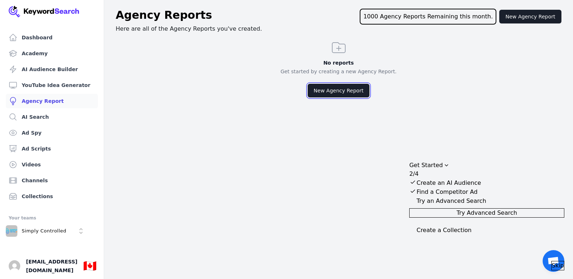
click at [321, 91] on button "New Agency Report" at bounding box center [339, 91] width 62 height 14
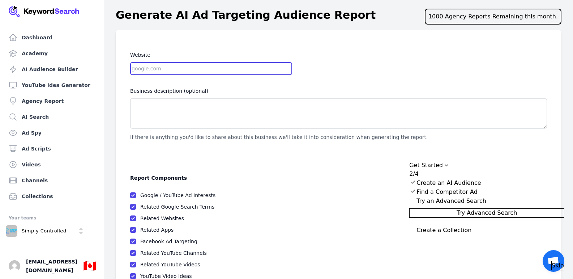
click at [240, 72] on input "Website" at bounding box center [211, 68] width 162 height 13
type input "[DOMAIN_NAME]"
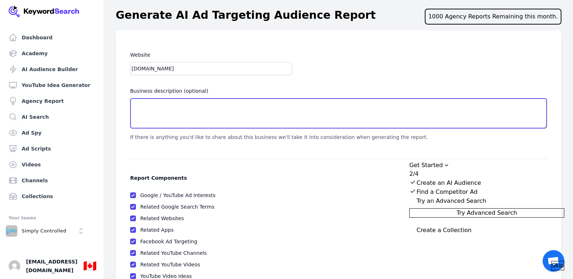
click at [186, 104] on textarea "Business description (optional)" at bounding box center [338, 113] width 417 height 30
paste textarea "Simply Controlled is a Canadian B2B distributor and solutions partner for profe…"
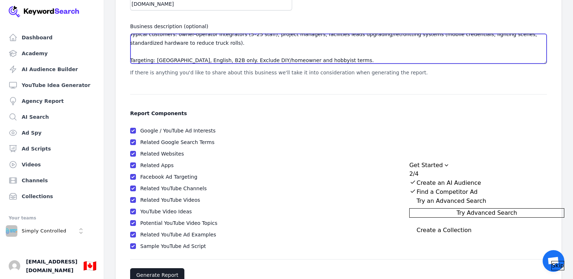
scroll to position [85, 0]
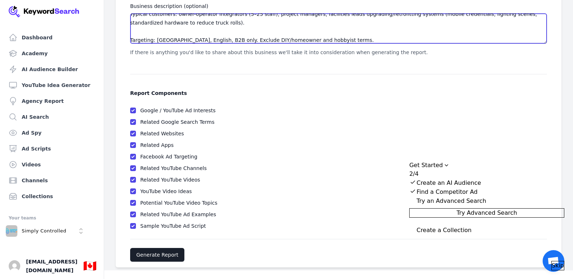
type textarea "Simply Controlled is a Canadian B2B distributor and solutions partner for profe…"
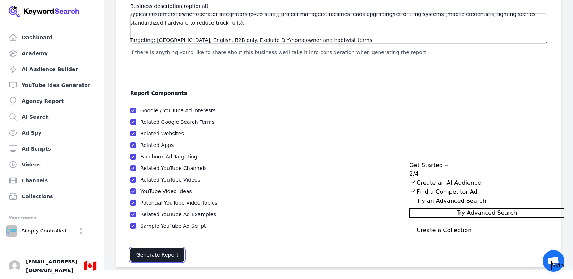
click at [162, 253] on button "Generate Report" at bounding box center [157, 255] width 54 height 14
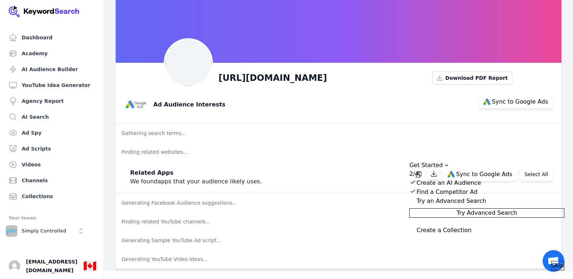
scroll to position [37, 0]
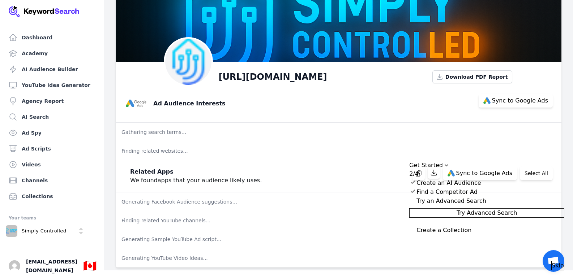
click at [486, 218] on span "Try Advanced Search" at bounding box center [487, 213] width 61 height 9
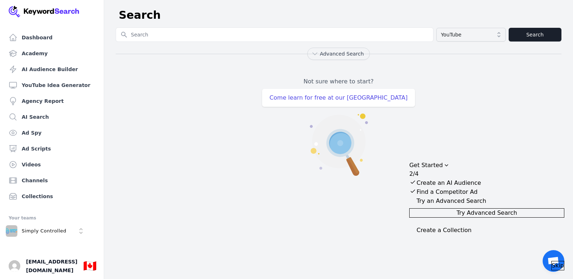
click at [445, 42] on div "Search for YouTube Keywords YouTube Search Advanced Search Not sure where to st…" at bounding box center [339, 103] width 446 height 152
click at [448, 37] on span "YouTube" at bounding box center [466, 34] width 50 height 7
click at [352, 54] on span "Advanced Search" at bounding box center [342, 53] width 44 height 7
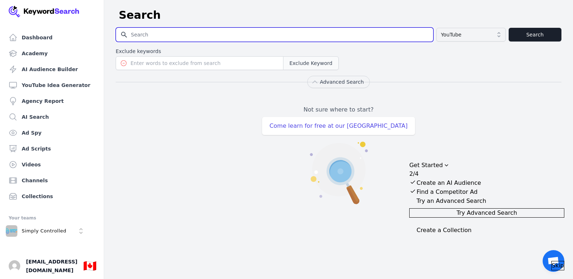
click at [196, 38] on input "Search for YouTube Keywords" at bounding box center [274, 35] width 317 height 14
click at [211, 34] on input "Search for YouTube Keywords" at bounding box center [274, 35] width 317 height 14
paste input "aartechpro.ca"
type input "aartechpro.ca"
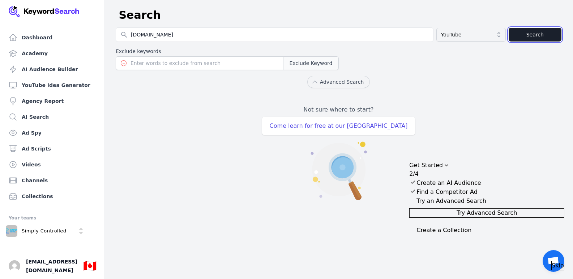
click at [522, 35] on button "Search" at bounding box center [535, 35] width 53 height 14
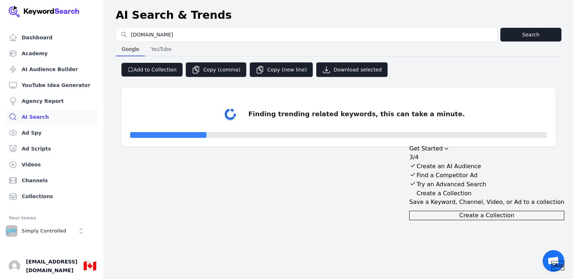
select select "50"
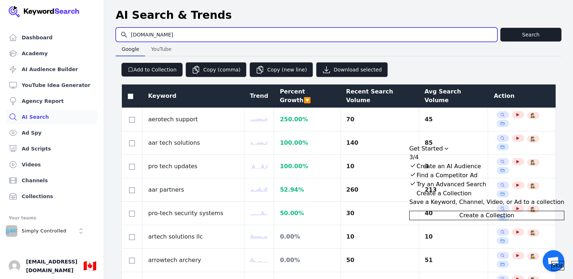
click at [251, 35] on input "aartechpro.ca" at bounding box center [306, 35] width 381 height 14
paste input "Aartech"
type input "Aartech"
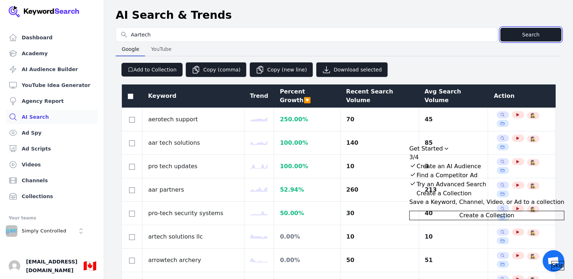
click at [520, 37] on button "Search" at bounding box center [530, 35] width 61 height 14
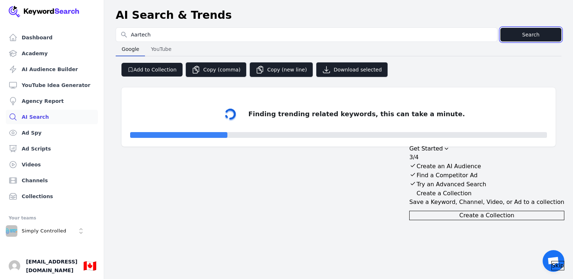
select select "50"
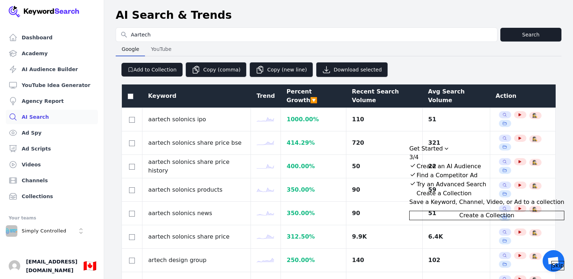
click at [46, 116] on link "AI Search" at bounding box center [52, 117] width 92 height 14
click at [450, 145] on div "Drag to move checklist" at bounding box center [446, 148] width 7 height 7
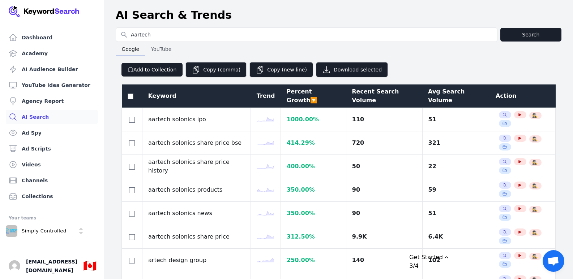
click at [470, 253] on div "Get Started" at bounding box center [486, 257] width 155 height 9
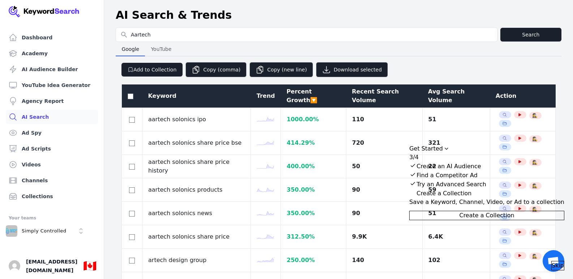
click at [456, 198] on div "Create a Collection" at bounding box center [443, 193] width 55 height 9
click at [416, 197] on div "Collapse Checklist" at bounding box center [412, 192] width 7 height 7
click at [491, 220] on span "Create a Collection" at bounding box center [486, 215] width 55 height 9
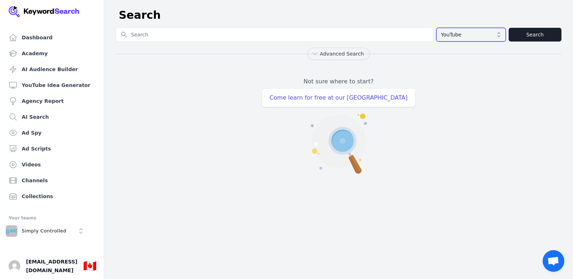
click at [471, 37] on span "YouTube" at bounding box center [466, 34] width 50 height 7
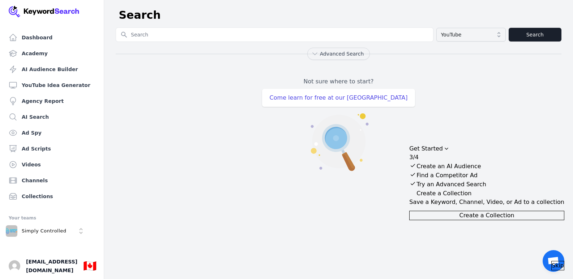
click at [416, 197] on div "Collapse Checklist" at bounding box center [412, 192] width 7 height 7
click at [482, 221] on div "Create a Collection" at bounding box center [486, 214] width 155 height 12
click at [485, 220] on span "Create a Collection" at bounding box center [486, 215] width 55 height 9
click at [551, 261] on button "Skip" at bounding box center [557, 265] width 13 height 9
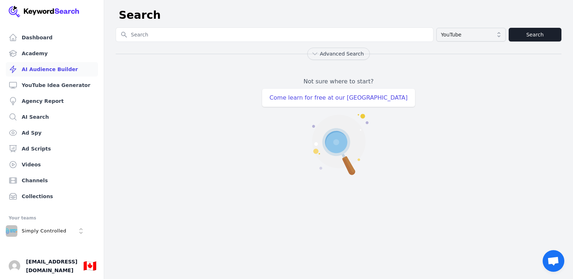
click at [39, 67] on link "AI Audience Builder" at bounding box center [52, 69] width 92 height 14
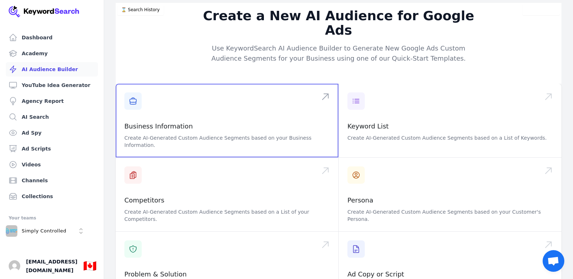
click at [238, 116] on span at bounding box center [227, 121] width 223 height 74
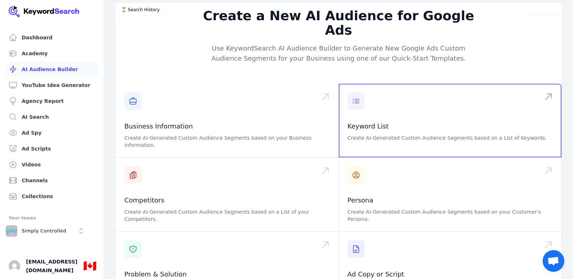
click at [414, 89] on span at bounding box center [450, 121] width 223 height 74
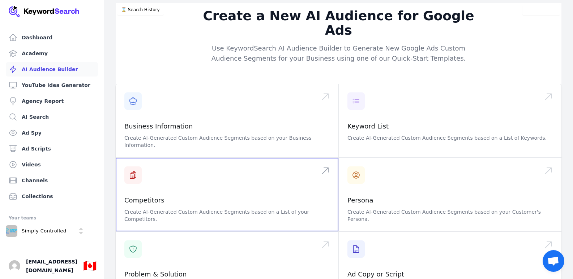
click at [252, 158] on span at bounding box center [227, 195] width 223 height 74
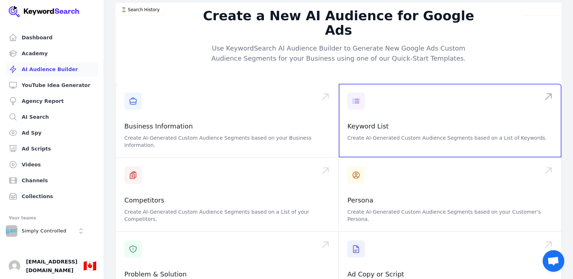
click at [398, 89] on span at bounding box center [450, 121] width 223 height 74
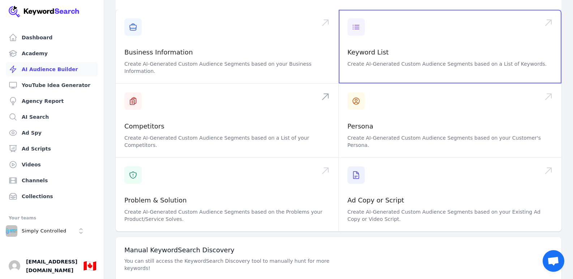
scroll to position [80, 0]
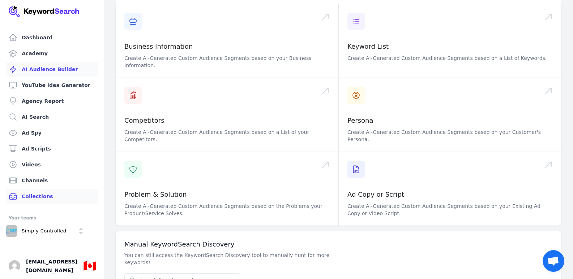
click at [39, 198] on link "Collections" at bounding box center [52, 196] width 92 height 14
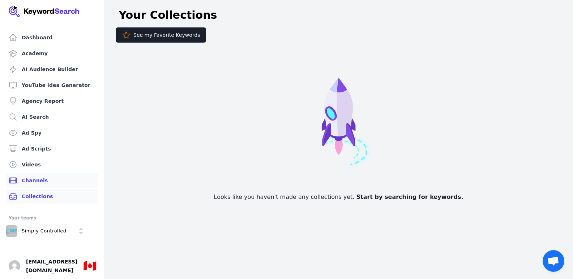
click at [50, 183] on link "Channels" at bounding box center [52, 181] width 92 height 14
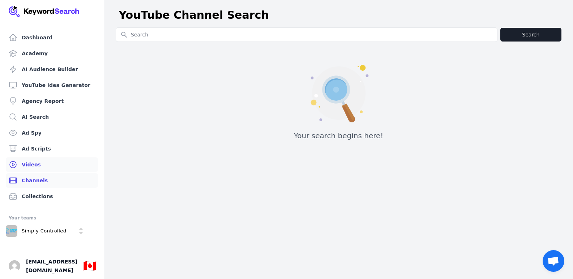
click at [53, 166] on link "Videos" at bounding box center [52, 165] width 92 height 14
click at [59, 150] on link "Ad Scripts" at bounding box center [52, 149] width 92 height 14
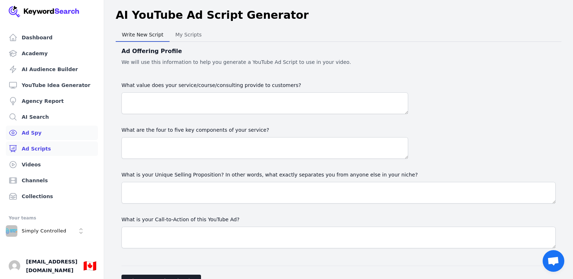
click at [59, 130] on link "Ad Spy" at bounding box center [52, 133] width 92 height 14
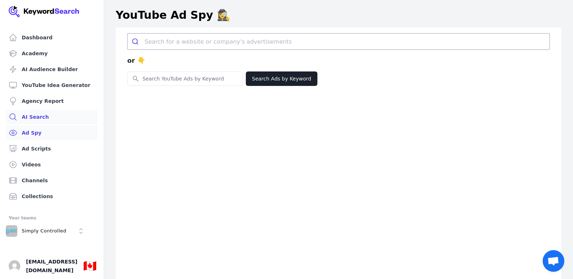
click at [65, 116] on link "AI Search" at bounding box center [52, 117] width 92 height 14
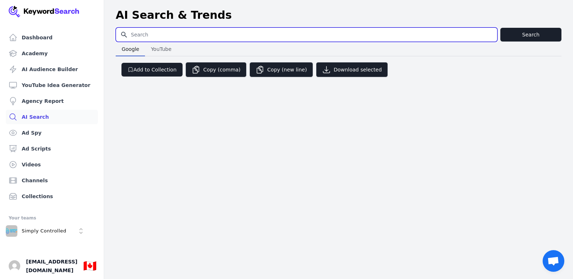
click at [187, 31] on input "Search for YouTube Keywords" at bounding box center [306, 35] width 381 height 14
type input "Lutron"
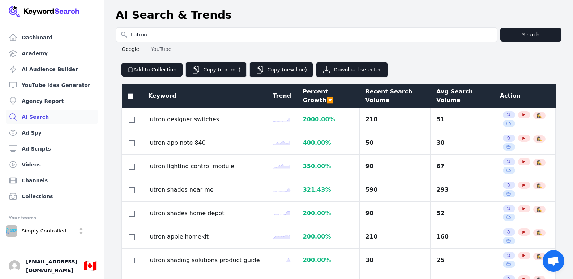
select select "50"
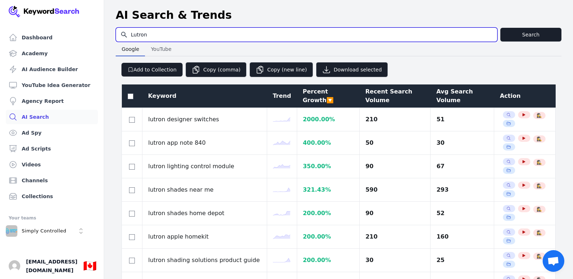
click at [276, 38] on input "Lutron" at bounding box center [306, 35] width 381 height 14
click at [198, 33] on input "Lutron" at bounding box center [306, 35] width 381 height 14
paste input "lutron radio ra3 dealer"
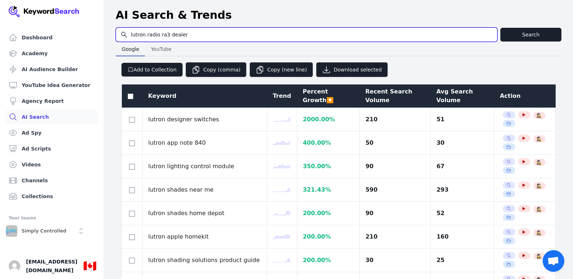
type input "lutron radio ra3 dealer"
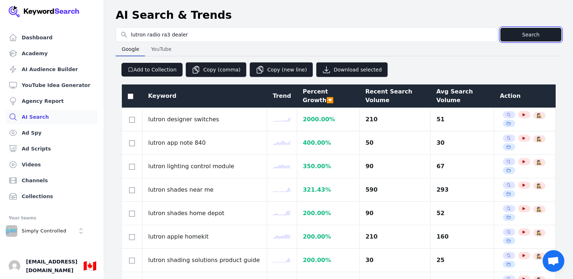
click at [519, 35] on button "Search" at bounding box center [530, 35] width 61 height 14
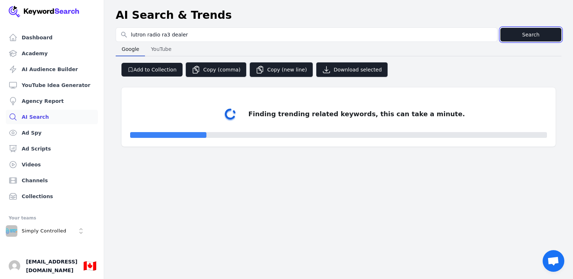
select select "50"
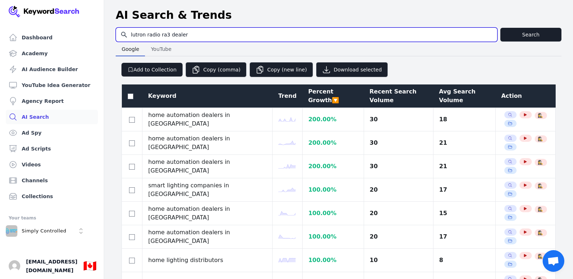
click at [199, 37] on input "lutron radio ra3 dealer" at bounding box center [306, 35] width 381 height 14
click at [199, 37] on input "lutron radio ra3 dealer"" at bounding box center [306, 35] width 381 height 14
drag, startPoint x: 199, startPoint y: 37, endPoint x: 111, endPoint y: 32, distance: 88.0
type input "RA3"
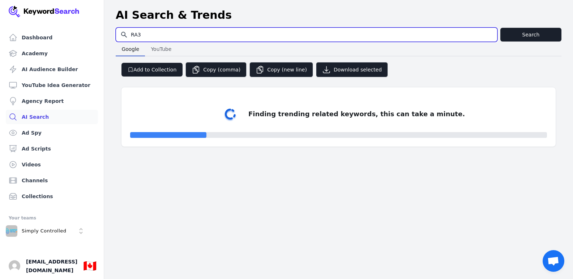
select select "50"
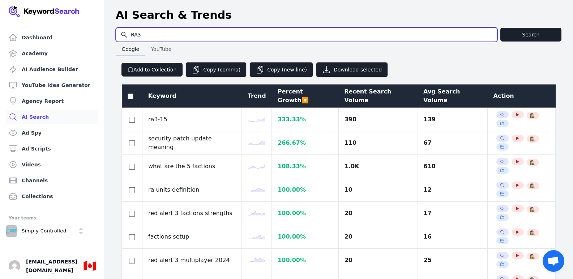
click at [132, 35] on input "RA3" at bounding box center [306, 35] width 381 height 14
type input "Lutron RA3"
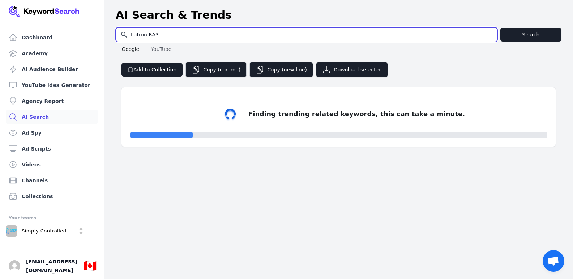
select select "50"
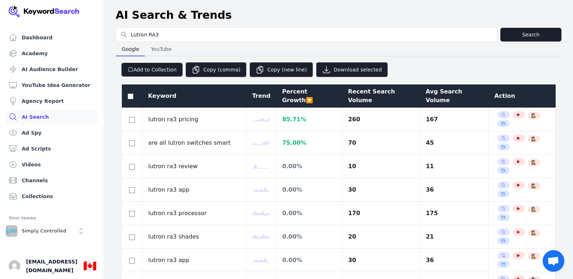
click at [376, 93] on div "Recent Search Volume" at bounding box center [381, 95] width 66 height 17
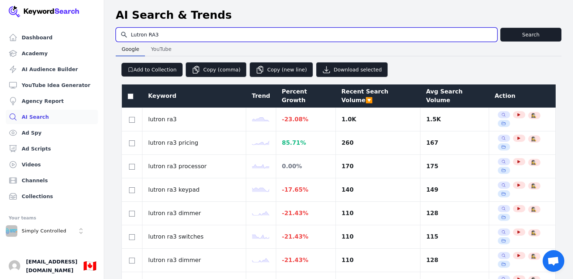
click at [154, 34] on input "Lutron RA3" at bounding box center [306, 35] width 381 height 14
type input "Lutron Dealer"
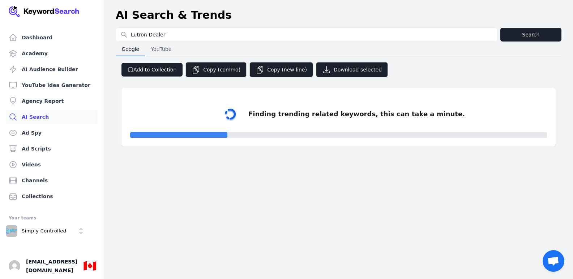
select select "50"
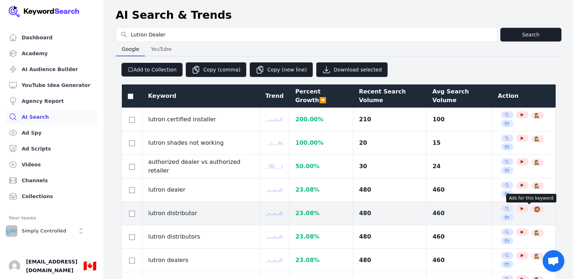
click at [534, 209] on span "🕵️‍♀️" at bounding box center [536, 210] width 5 height 6
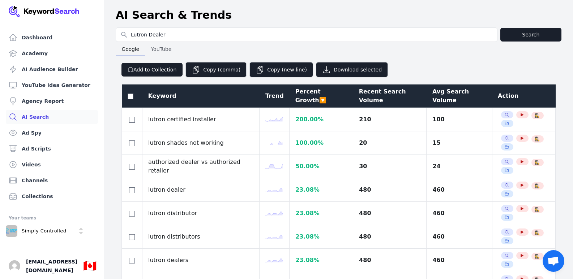
click at [440, 94] on div "Avg Search Volume" at bounding box center [459, 95] width 54 height 17
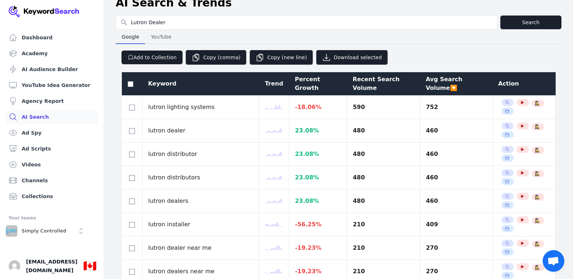
scroll to position [9, 0]
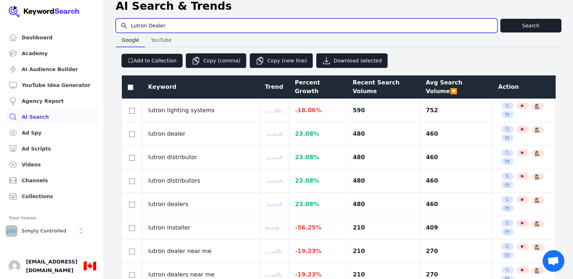
click at [134, 24] on input "Lutron Dealer" at bounding box center [306, 26] width 381 height 14
type input "Lotus Dealer"
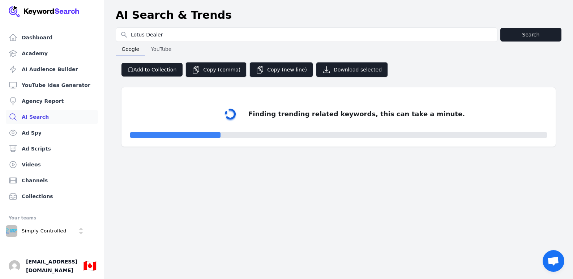
select select "50"
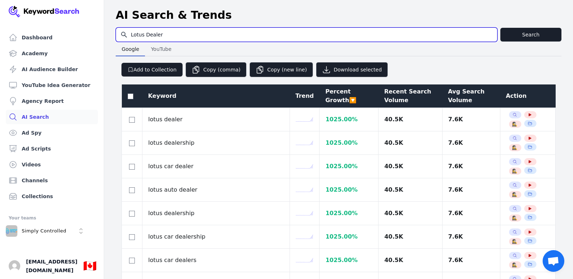
drag, startPoint x: 146, startPoint y: 36, endPoint x: 183, endPoint y: 37, distance: 37.6
click at [146, 36] on input "Lotus Dealer" at bounding box center [306, 35] width 381 height 14
type input "Lotus LED Dealer"
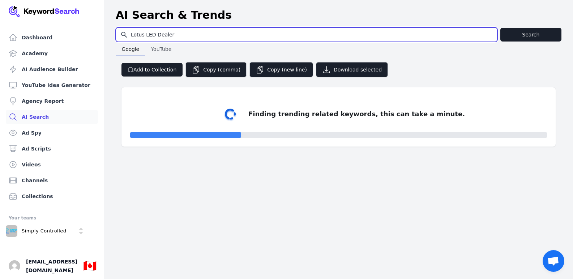
select select "50"
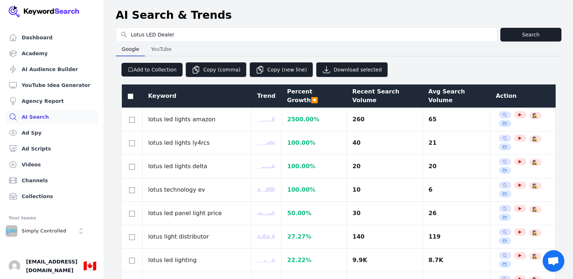
click at [456, 94] on div "Avg Search Volume" at bounding box center [456, 95] width 56 height 17
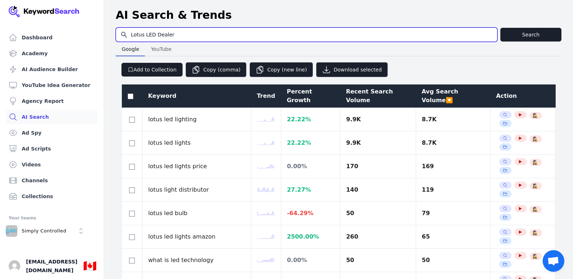
drag, startPoint x: 171, startPoint y: 36, endPoint x: 155, endPoint y: 37, distance: 16.3
click at [155, 37] on input "Lotus LED Dealer" at bounding box center [306, 35] width 381 height 14
type input "Lotus LED"
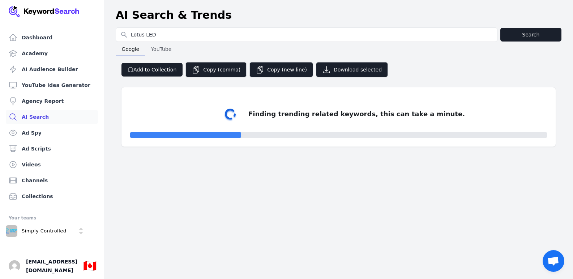
select select "50"
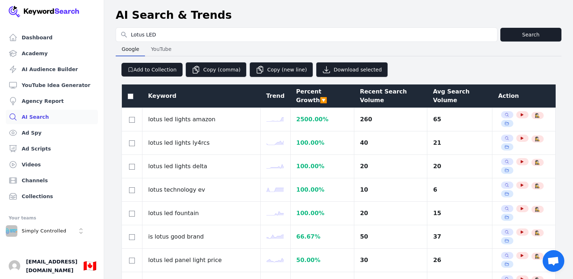
click at [438, 90] on div "Avg Search Volume" at bounding box center [460, 95] width 54 height 17
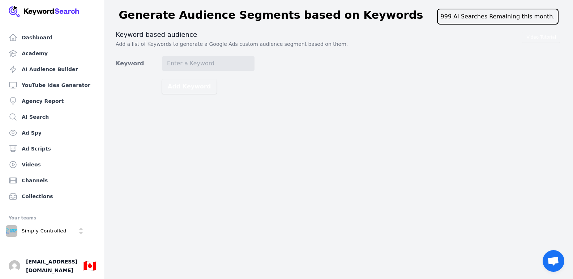
click at [222, 50] on div "Video Tutorial Keyword based audience Add a list of Keywords to generate a Goog…" at bounding box center [339, 62] width 446 height 64
click at [216, 65] on input "Keyword" at bounding box center [208, 63] width 93 height 14
click at [231, 62] on input "Keyword" at bounding box center [208, 63] width 93 height 14
click at [209, 65] on input "Keyword" at bounding box center [208, 63] width 93 height 14
paste input "lutron radio ra3 dealer"
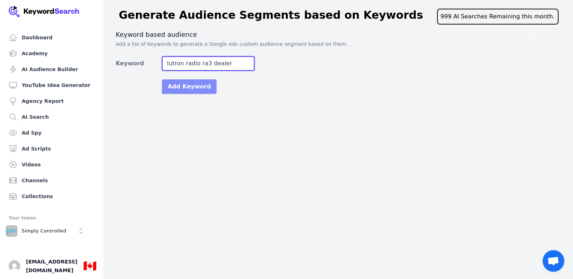
type input "lutron radio ra3 dealer"
click at [177, 85] on button "Add Keyword" at bounding box center [189, 87] width 55 height 14
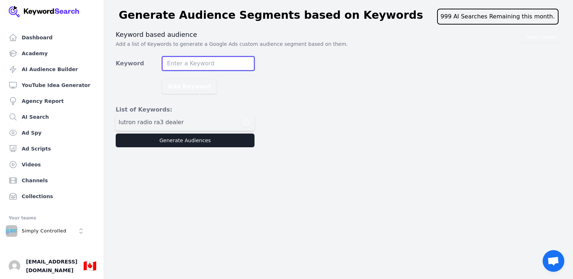
click at [199, 61] on input "Keyword" at bounding box center [208, 63] width 93 height 14
paste input "radio ra3 installer [GEOGRAPHIC_DATA]"
type input "radio ra3 installer [GEOGRAPHIC_DATA]"
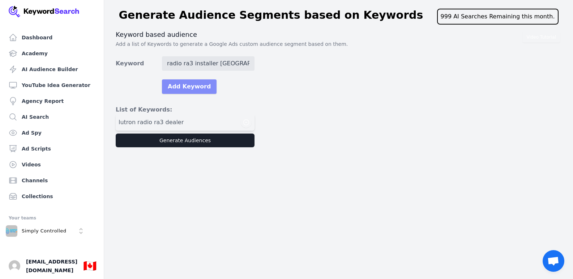
click at [194, 89] on button "Add Keyword" at bounding box center [189, 87] width 55 height 14
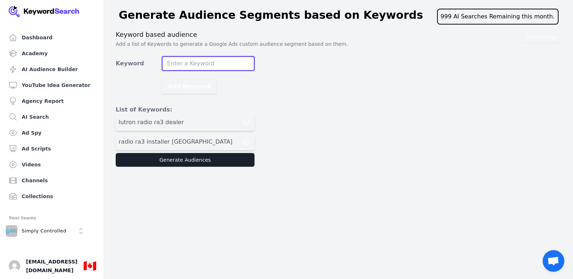
click at [244, 65] on input "Keyword" at bounding box center [208, 63] width 93 height 14
paste input "radio ra3 lighting controls"
type input "radio ra3 lighting controls"
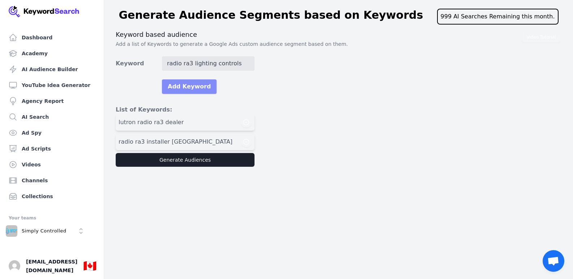
click at [182, 87] on button "Add Keyword" at bounding box center [189, 87] width 55 height 14
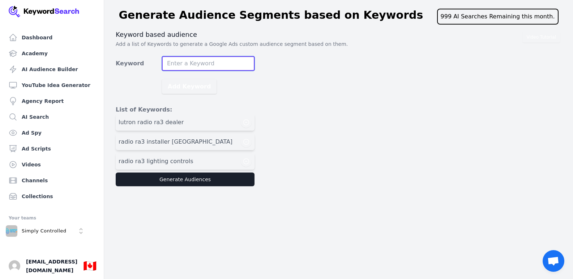
click at [196, 65] on input "Keyword" at bounding box center [208, 63] width 93 height 14
paste input "sunnata keypad dealer"
type input "sunnata keypad dealer"
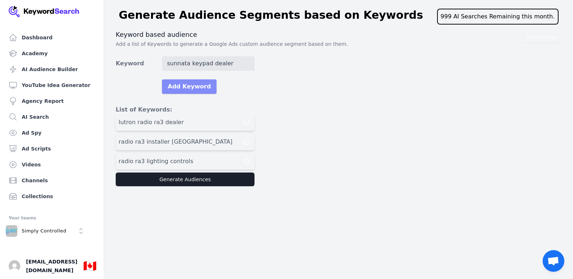
click at [193, 85] on button "Add Keyword" at bounding box center [189, 87] width 55 height 14
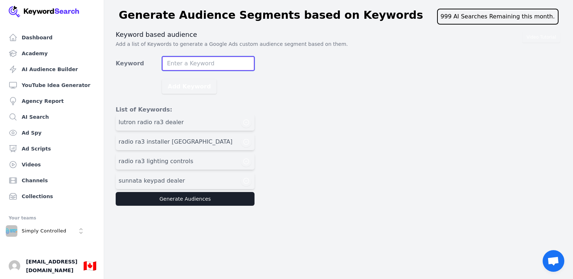
click at [204, 64] on input "Keyword" at bounding box center [208, 63] width 93 height 14
paste input "sunnata dimmer canada"
type input "sunnata dimmer canada"
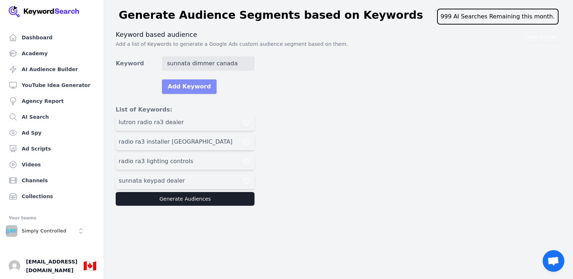
click at [201, 89] on button "Add Keyword" at bounding box center [189, 87] width 55 height 14
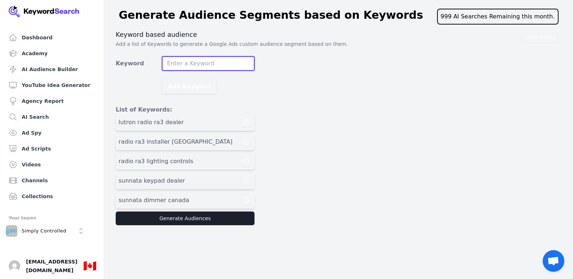
click at [187, 59] on input "Keyword" at bounding box center [208, 63] width 93 height 14
paste input "lutron lighting scenes professional"
type input "lutron lighting scenes professional"
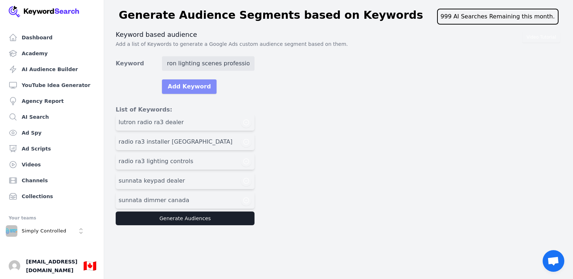
click at [188, 85] on button "Add Keyword" at bounding box center [189, 87] width 55 height 14
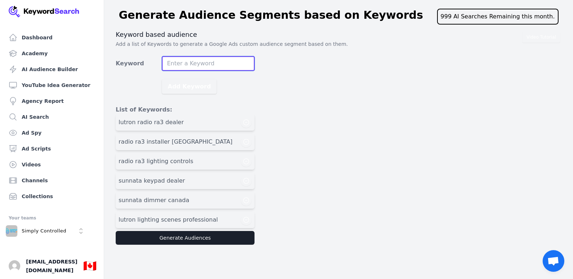
click at [191, 59] on input "Keyword" at bounding box center [208, 63] width 93 height 14
paste input "lutron pro installer near me"
type input "lutron pro installer near me"
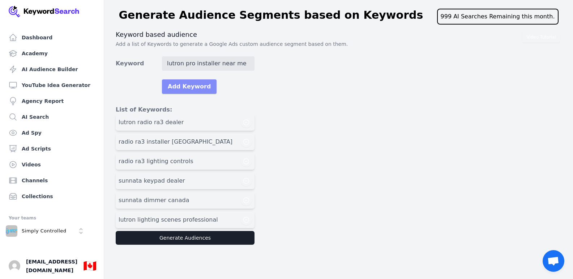
click at [188, 86] on button "Add Keyword" at bounding box center [189, 87] width 55 height 14
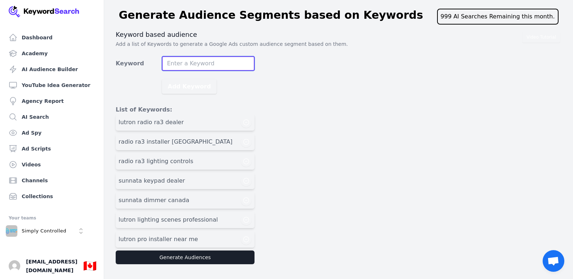
click at [187, 65] on input "Keyword" at bounding box center [208, 63] width 93 height 14
paste input "lutron ra3 upgrade"
type input "lutron ra3 upgrade"
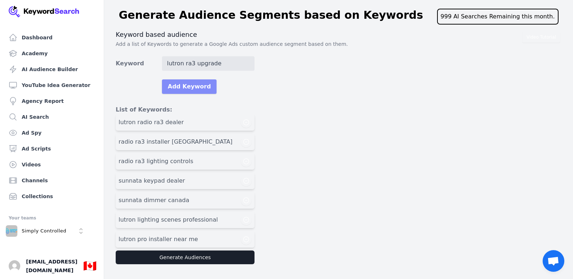
click at [187, 85] on button "Add Keyword" at bounding box center [189, 87] width 55 height 14
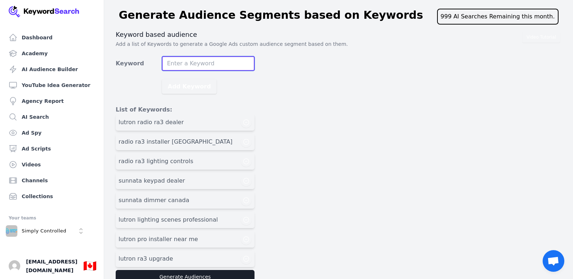
click at [207, 62] on input "Keyword" at bounding box center [208, 63] width 93 height 14
paste input "lutron ra3 training"
type input "lutron ra3 training"
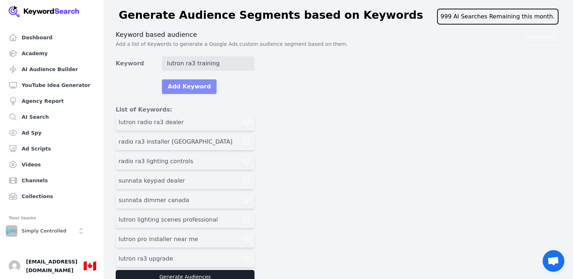
click at [191, 93] on button "Add Keyword" at bounding box center [189, 87] width 55 height 14
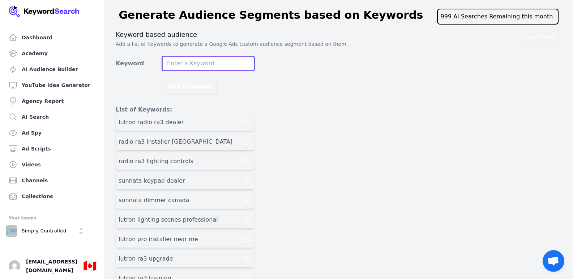
click at [210, 67] on input "Keyword" at bounding box center [208, 63] width 93 height 14
paste input "lutron ra3 processor [GEOGRAPHIC_DATA]"
type input "lutron ra3 processor [GEOGRAPHIC_DATA]"
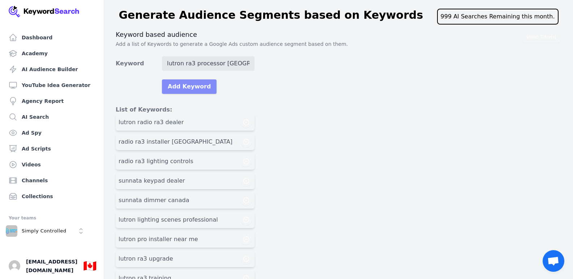
click at [192, 87] on button "Add Keyword" at bounding box center [189, 87] width 55 height 14
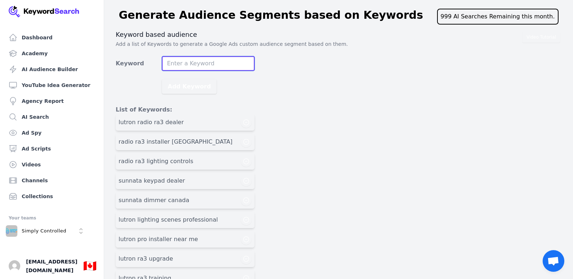
click at [187, 64] on input "Keyword" at bounding box center [208, 63] width 93 height 14
paste input "lutron sunnata paddle switch"
type input "lutron sunnata paddle switch"
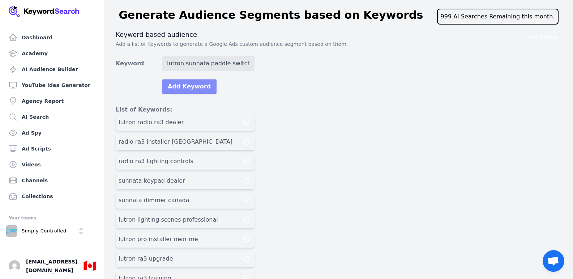
click at [186, 87] on button "Add Keyword" at bounding box center [189, 87] width 55 height 14
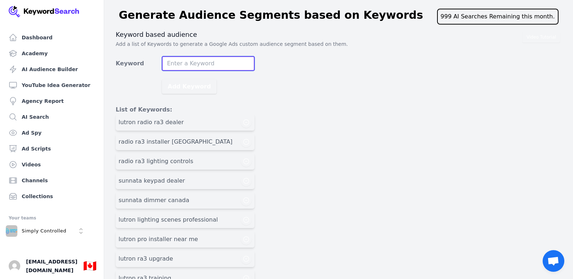
click at [231, 70] on input "Keyword" at bounding box center [208, 63] width 93 height 14
paste input "lutron home automation dealer"
type input "lutron home automation dealer"
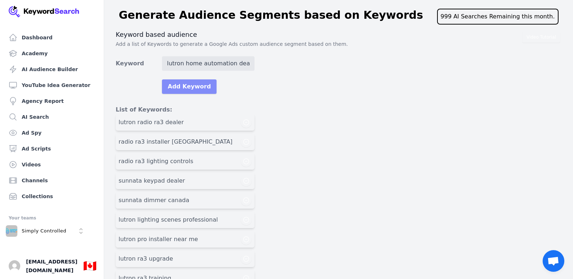
click at [194, 85] on button "Add Keyword" at bounding box center [189, 87] width 55 height 14
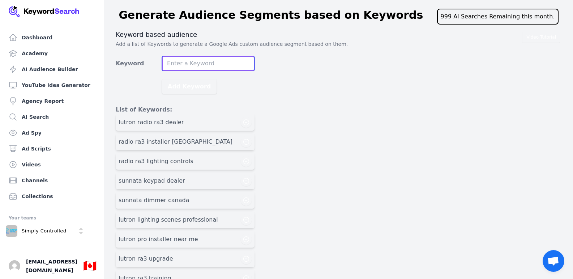
click at [187, 61] on input "Keyword" at bounding box center [208, 63] width 93 height 14
paste input "lutron keypad custom engraving"
type input "lutron keypad custom engraving"
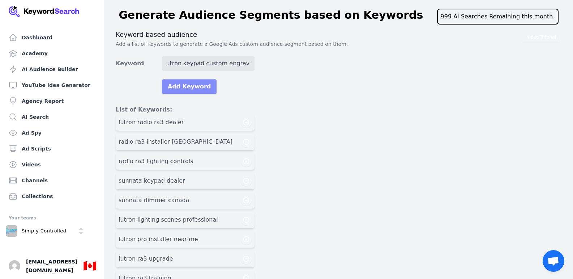
scroll to position [0, 0]
click at [188, 85] on button "Add Keyword" at bounding box center [189, 87] width 55 height 14
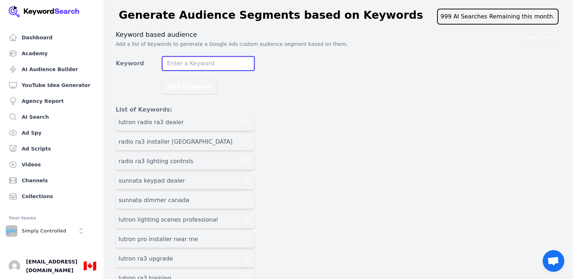
click at [227, 67] on input "Keyword" at bounding box center [208, 63] width 93 height 14
paste input "lutron distributor [GEOGRAPHIC_DATA]"
type input "lutron distributor [GEOGRAPHIC_DATA]"
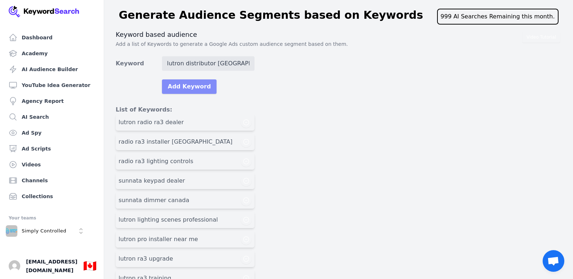
click at [190, 83] on button "Add Keyword" at bounding box center [189, 87] width 55 height 14
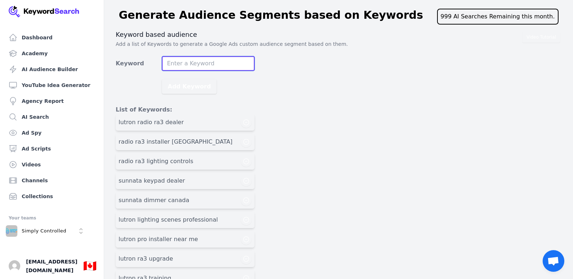
click at [176, 61] on input "Keyword" at bounding box center [208, 63] width 93 height 14
paste input "lutron pro pricing"
type input "lutron pro pricing"
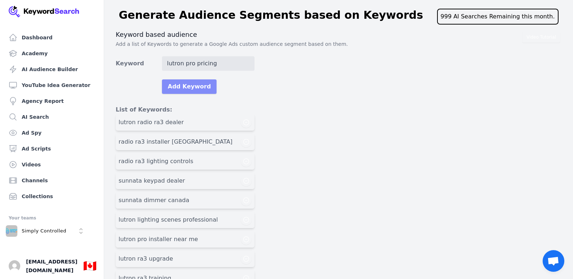
click at [191, 88] on button "Add Keyword" at bounding box center [189, 87] width 55 height 14
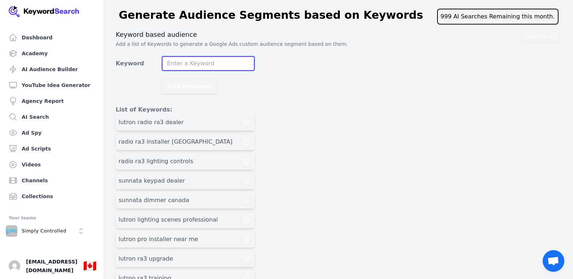
click at [193, 61] on input "Keyword" at bounding box center [208, 63] width 93 height 14
paste input "radio ra3 system design"
type input "radio ra3 system design"
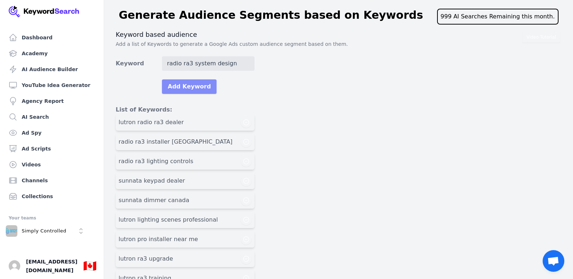
click at [193, 84] on button "Add Keyword" at bounding box center [189, 87] width 55 height 14
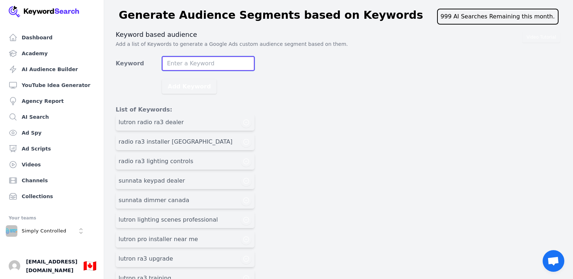
click at [239, 67] on input "Keyword" at bounding box center [208, 63] width 93 height 14
paste input "lutron ra3 troubleshooting support"
type input "lutron ra3 troubleshooting support"
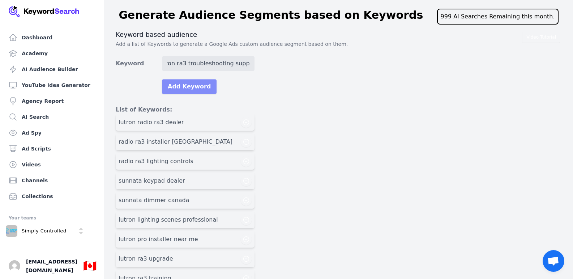
click at [199, 89] on button "Add Keyword" at bounding box center [189, 87] width 55 height 14
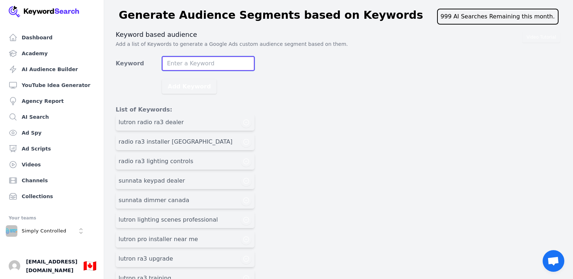
drag, startPoint x: 226, startPoint y: 65, endPoint x: 221, endPoint y: 68, distance: 5.8
click at [226, 65] on input "Keyword" at bounding box center [208, 63] width 93 height 14
paste input "ra3 vs ra2 upgrade"
type input "ra3 vs ra2 upgrade"
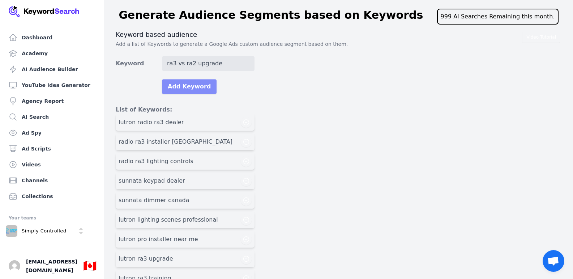
click at [186, 87] on button "Add Keyword" at bounding box center [189, 87] width 55 height 14
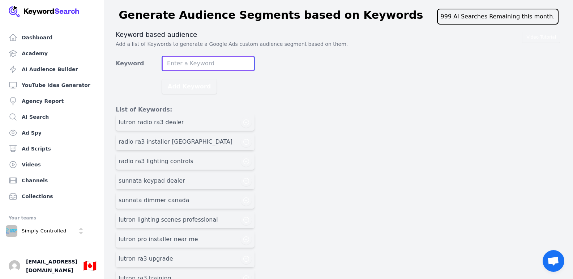
click at [196, 66] on input "Keyword" at bounding box center [208, 63] width 93 height 14
paste input "lutron lighting control [GEOGRAPHIC_DATA]"
type input "lutron lighting control [GEOGRAPHIC_DATA]"
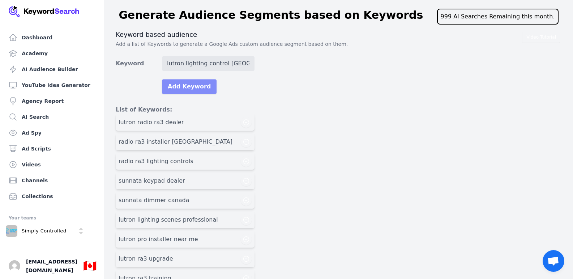
click at [192, 84] on button "Add Keyword" at bounding box center [189, 87] width 55 height 14
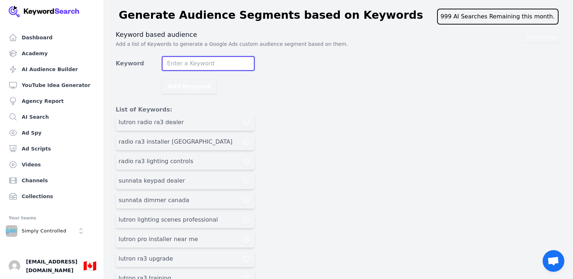
click at [245, 67] on input "Keyword" at bounding box center [208, 63] width 93 height 14
paste input "lutron integrator program"
type input "lutron integrator program"
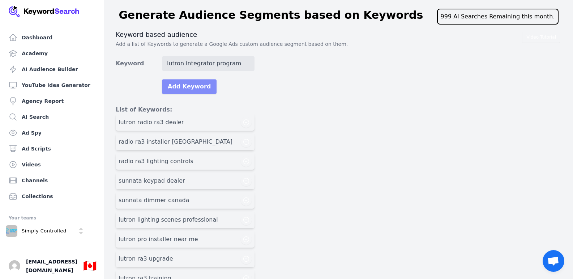
click at [193, 84] on button "Add Keyword" at bounding box center [189, 87] width 55 height 14
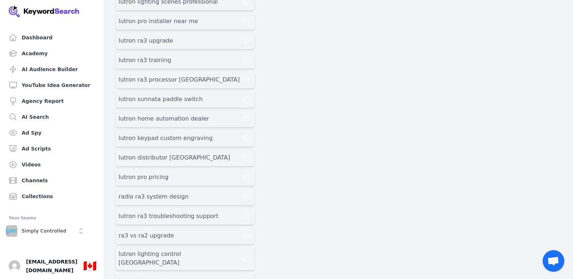
scroll to position [251, 0]
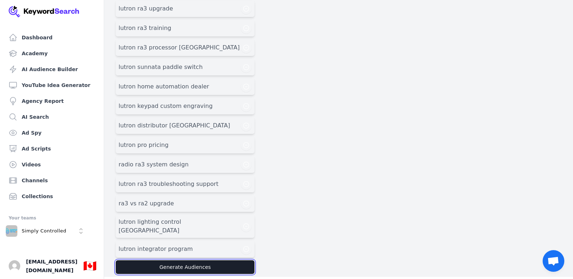
click at [205, 262] on button "Generate Audiences" at bounding box center [185, 268] width 139 height 14
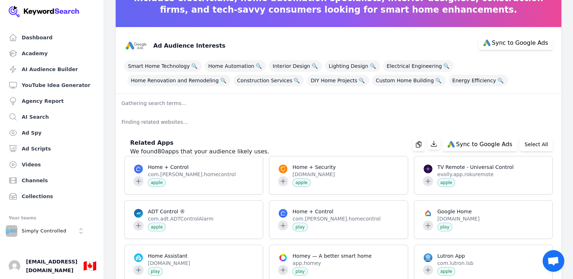
scroll to position [72, 0]
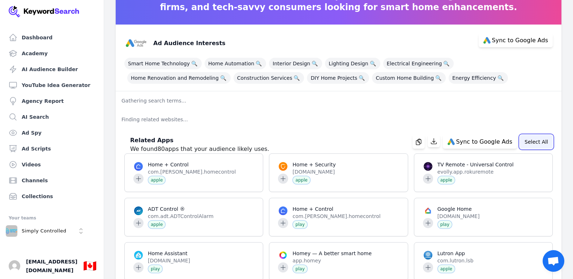
click at [534, 140] on button "Select All" at bounding box center [536, 142] width 33 height 14
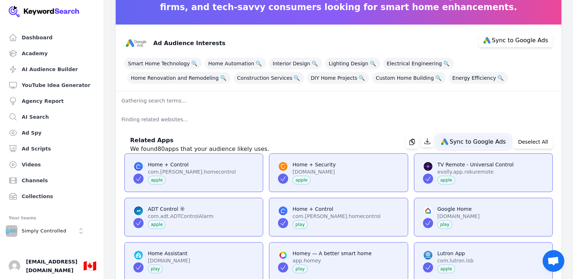
click at [489, 141] on span "Sync to Google Ads" at bounding box center [478, 142] width 56 height 6
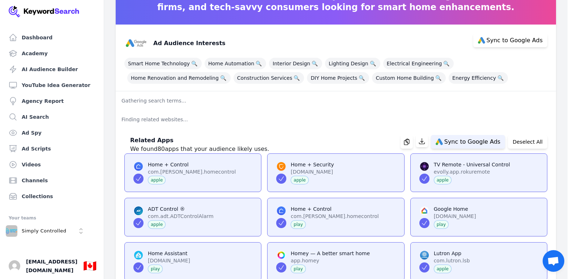
scroll to position [78, 0]
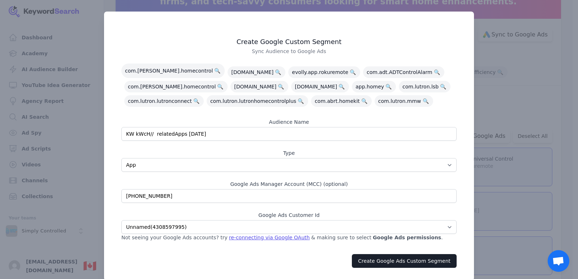
click at [226, 139] on input "KW kWcH// relatedApps [DATE]" at bounding box center [288, 134] width 335 height 14
click at [226, 139] on input "KW kWcH// relatedApps 09/19/2025" at bounding box center [288, 134] width 335 height 14
type input "SC | CA | Solution | Lutron RA3 & Sunnata | v1"
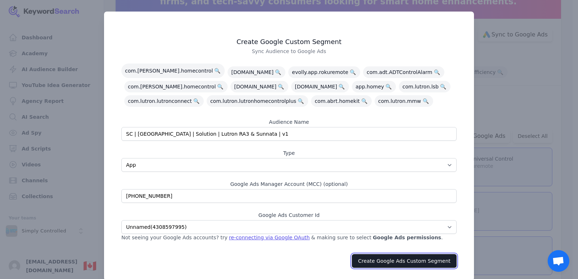
click at [392, 261] on button "Create Google Ads Custom Segment" at bounding box center [404, 262] width 105 height 14
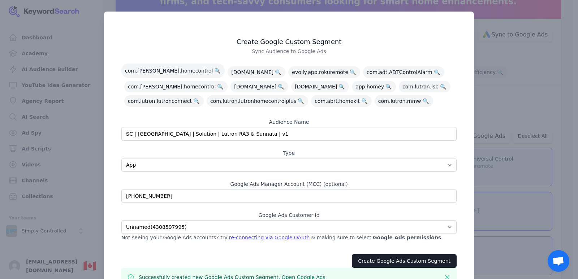
click at [525, 61] on div at bounding box center [289, 139] width 578 height 279
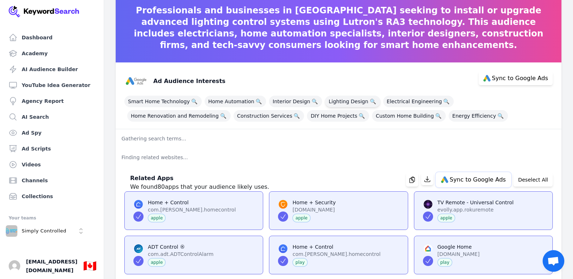
scroll to position [0, 0]
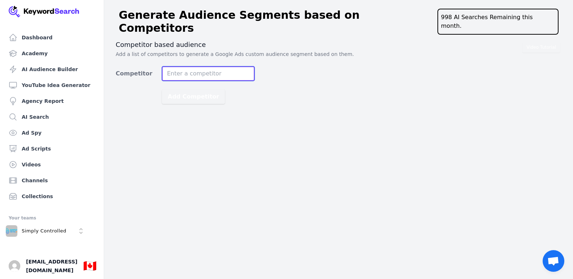
click at [210, 67] on input "Competitor" at bounding box center [208, 74] width 93 height 14
paste input "Aartech"
type input "Aartech"
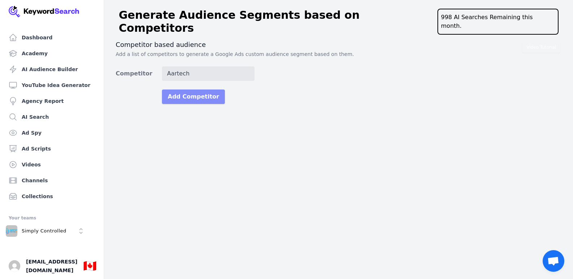
click at [205, 90] on button "Add Competitor" at bounding box center [193, 97] width 63 height 14
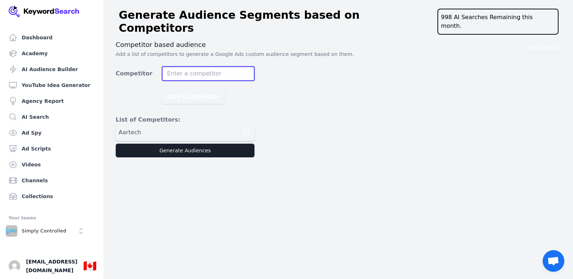
click at [226, 67] on input "Competitor" at bounding box center [208, 74] width 93 height 14
paste input "ADI Global ([GEOGRAPHIC_DATA])"
type input "ADI Global ([GEOGRAPHIC_DATA])"
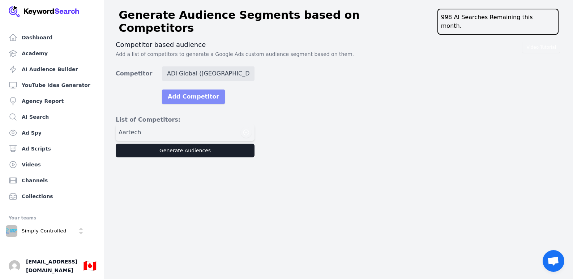
click at [196, 90] on button "Add Competitor" at bounding box center [193, 97] width 63 height 14
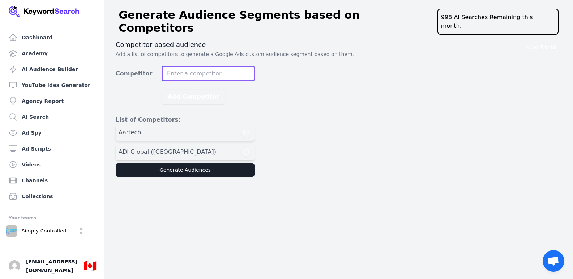
click at [223, 67] on input "Competitor" at bounding box center [208, 74] width 93 height 14
paste input "Graybar [GEOGRAPHIC_DATA]"
type input "Graybar [GEOGRAPHIC_DATA]"
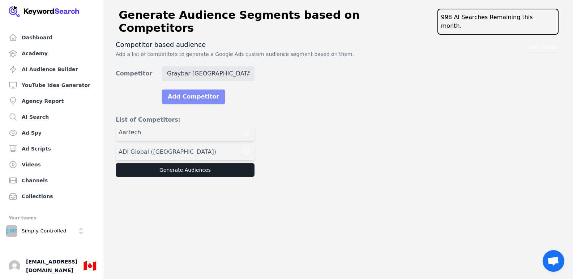
click at [188, 90] on button "Add Competitor" at bounding box center [193, 97] width 63 height 14
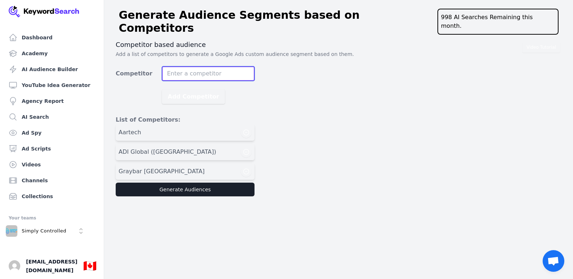
click at [183, 67] on input "Competitor" at bounding box center [208, 74] width 93 height 14
paste input "Anixter / Wesco"
type input "Anixter / Wesco"
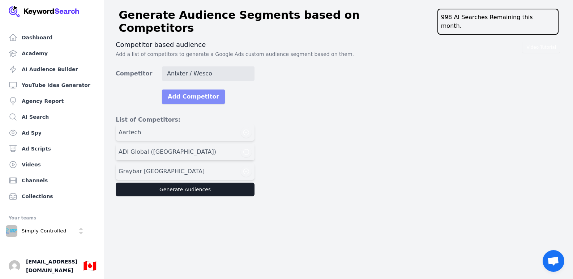
click at [187, 90] on button "Add Competitor" at bounding box center [193, 97] width 63 height 14
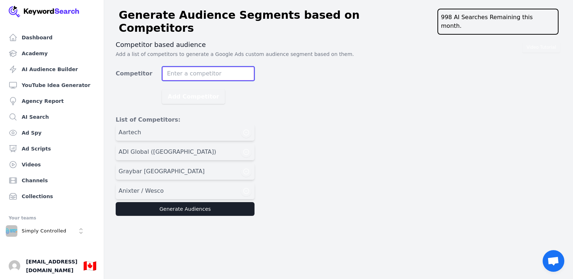
click at [208, 67] on input "Competitor" at bounding box center [208, 74] width 93 height 14
paste input "ADI Global Distribution"
type input "ADI Global Distribution"
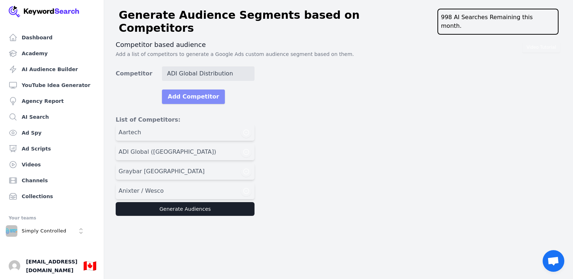
click at [200, 90] on button "Add Competitor" at bounding box center [193, 97] width 63 height 14
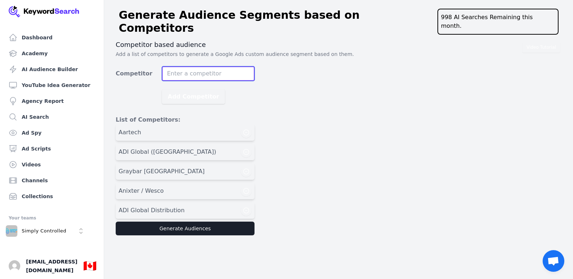
click at [227, 67] on input "Competitor" at bounding box center [208, 74] width 93 height 14
paste input "Staub Electronics"
type input "Staub Electronics"
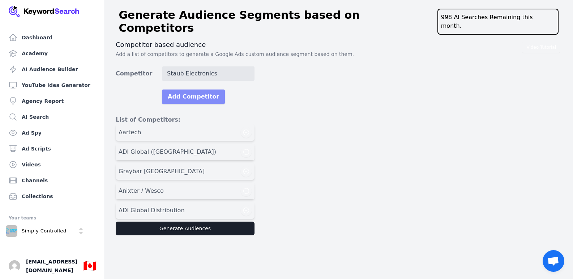
click at [189, 90] on button "Add Competitor" at bounding box center [193, 97] width 63 height 14
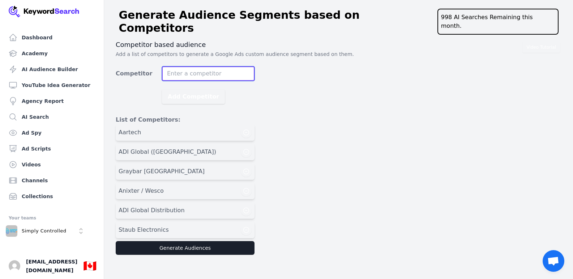
click at [198, 70] on input "Competitor" at bounding box center [208, 74] width 93 height 14
paste input "Aartech Canada"
type input "Aartech Canada"
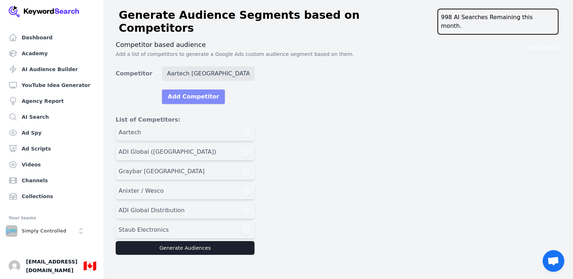
click at [196, 90] on button "Add Competitor" at bounding box center [193, 97] width 63 height 14
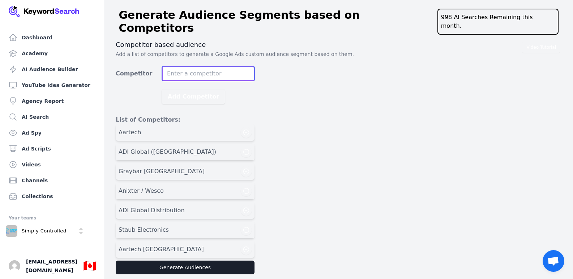
click at [196, 67] on input "Competitor" at bounding box center [208, 74] width 93 height 14
paste input "Aartech Pro"
type input "Aartech Pro"
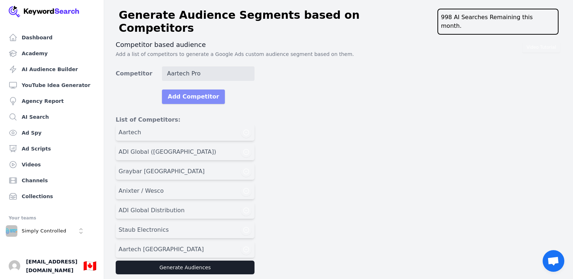
click at [194, 90] on button "Add Competitor" at bounding box center [193, 97] width 63 height 14
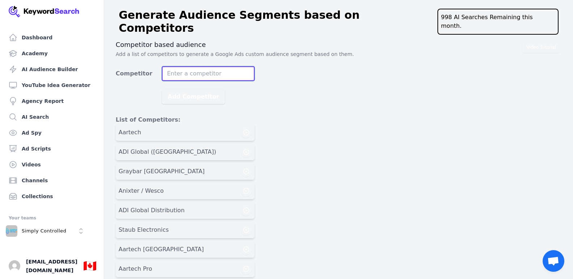
click at [227, 67] on input "Competitor" at bounding box center [208, 74] width 93 height 14
paste input "Evolution Home Entertainment"
type input "Evolution Home Entertainment"
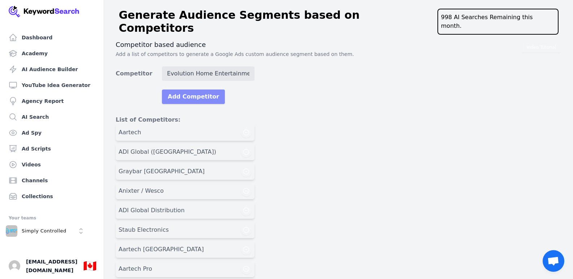
click at [180, 90] on button "Add Competitor" at bounding box center [193, 97] width 63 height 14
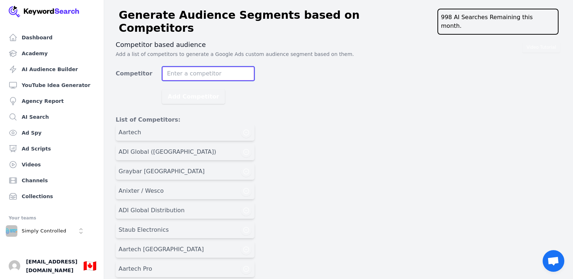
click at [203, 67] on input "Competitor" at bounding box center [208, 74] width 93 height 14
paste input "Gemsen Distribution"
type input "Gemsen Distribution"
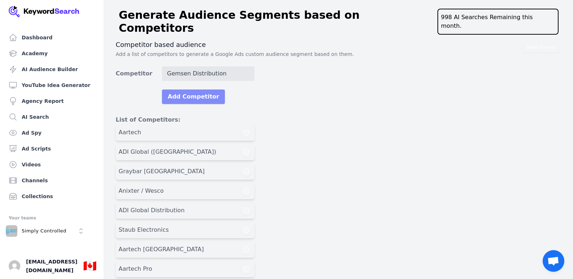
click at [188, 90] on button "Add Competitor" at bounding box center [193, 97] width 63 height 14
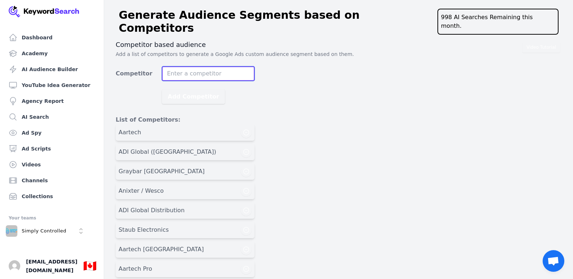
click at [212, 67] on input "Competitor" at bounding box center [208, 74] width 93 height 14
paste input "Gentec International"
type input "Gentec International"
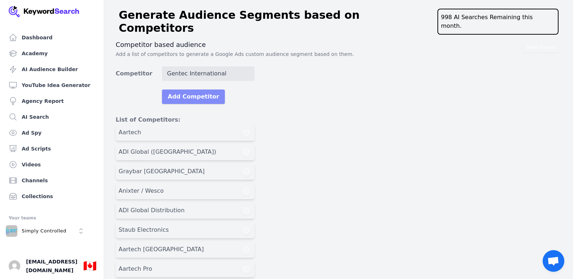
click at [194, 90] on button "Add Competitor" at bounding box center [193, 97] width 63 height 14
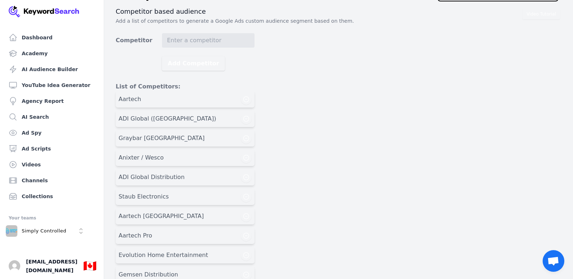
scroll to position [75, 0]
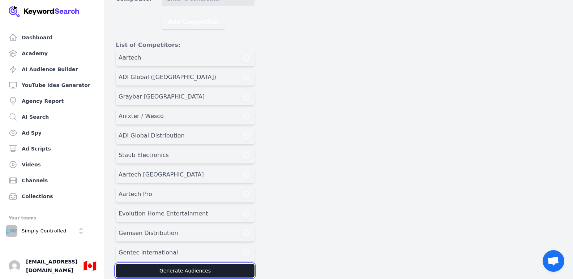
click at [174, 264] on button "Generate Audiences" at bounding box center [185, 271] width 139 height 14
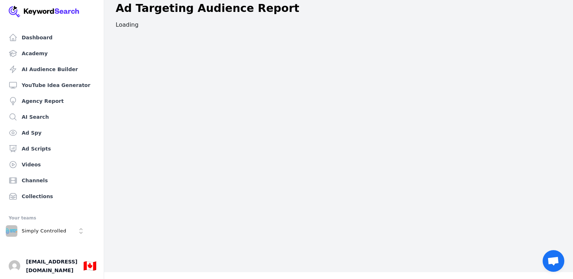
scroll to position [9, 0]
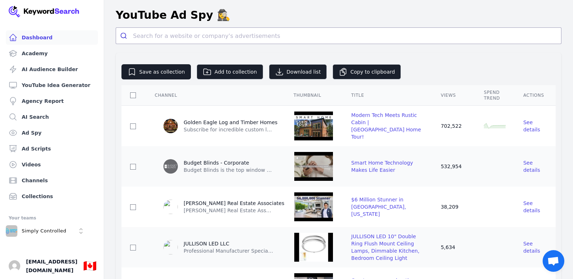
click at [40, 43] on link "Dashboard" at bounding box center [52, 37] width 92 height 14
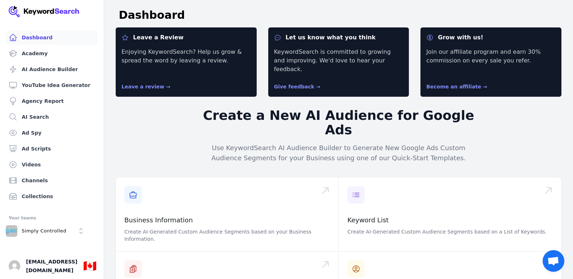
click at [46, 7] on img at bounding box center [44, 12] width 71 height 12
click at [63, 268] on span "[EMAIL_ADDRESS][DOMAIN_NAME]" at bounding box center [51, 266] width 51 height 17
click at [34, 230] on p "Simply Controlled" at bounding box center [44, 231] width 45 height 7
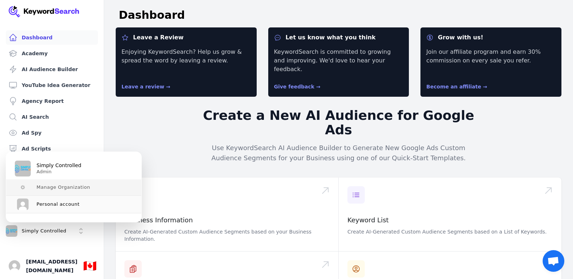
click at [56, 188] on span "Manage Organization" at bounding box center [64, 188] width 54 height 6
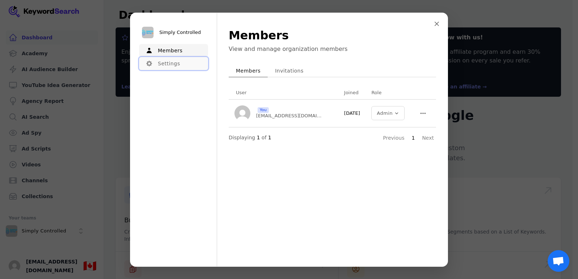
click at [176, 67] on button "Settings" at bounding box center [173, 63] width 69 height 13
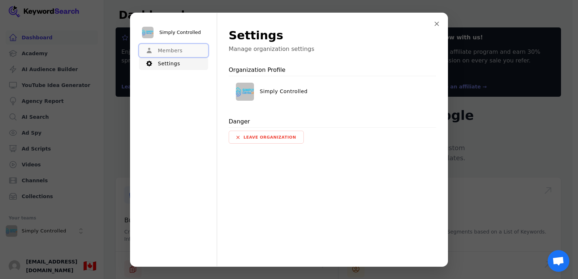
drag, startPoint x: 176, startPoint y: 67, endPoint x: 169, endPoint y: 50, distance: 18.0
click at [169, 50] on button "Members" at bounding box center [173, 50] width 69 height 13
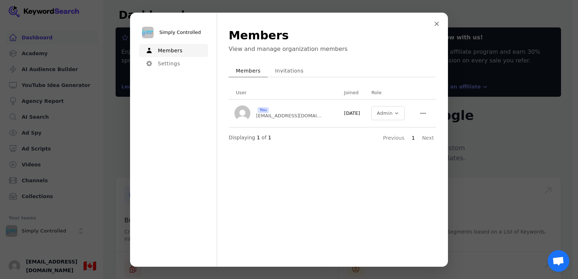
click at [275, 72] on button "Invitations" at bounding box center [289, 70] width 43 height 13
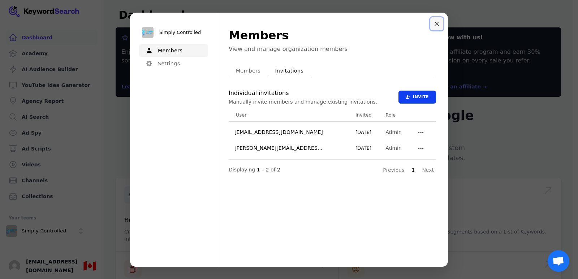
click at [440, 22] on button "Close modal" at bounding box center [437, 23] width 13 height 13
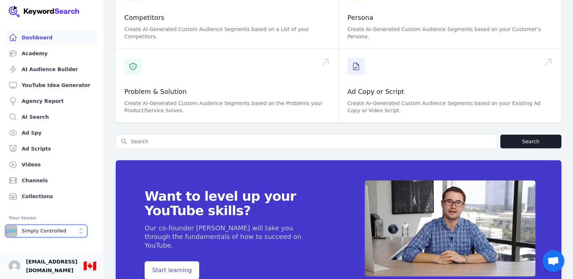
scroll to position [283, 0]
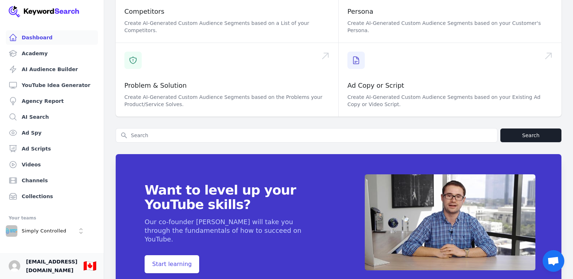
click at [45, 263] on link "Your profile [EMAIL_ADDRESS][DOMAIN_NAME] Show country selector 🇨🇦" at bounding box center [52, 266] width 104 height 26
click at [24, 265] on link "Your profile [EMAIL_ADDRESS][DOMAIN_NAME] Show country selector 🇨🇦" at bounding box center [52, 266] width 104 height 26
click at [13, 268] on img "Open user button" at bounding box center [15, 267] width 12 height 12
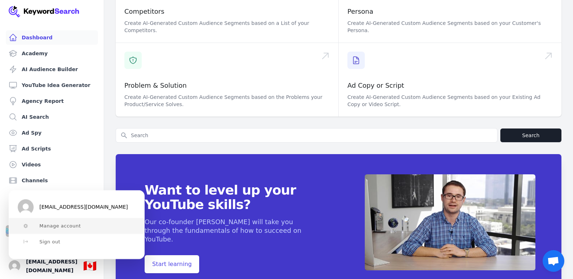
click at [60, 226] on span "Manage account" at bounding box center [60, 226] width 42 height 6
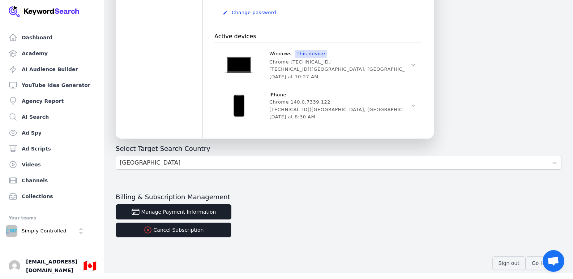
scroll to position [291, 0]
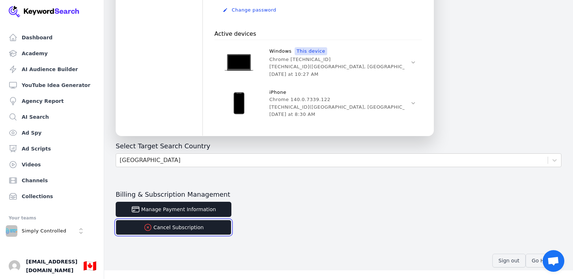
click at [177, 231] on button "Cancel Subscription" at bounding box center [174, 227] width 116 height 15
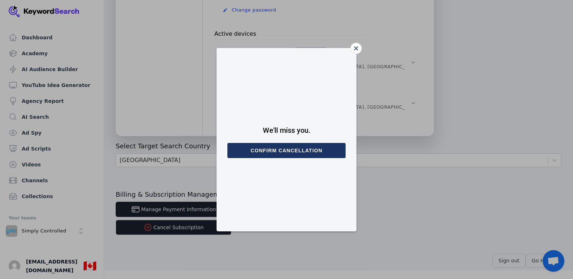
click at [355, 50] on icon "Close" at bounding box center [356, 48] width 4 height 4
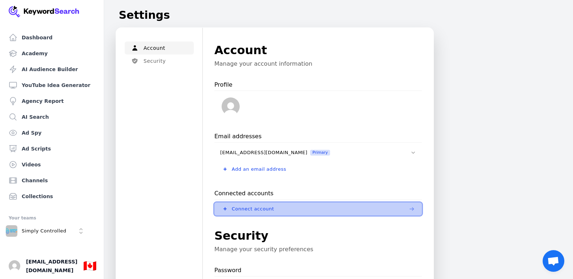
click at [248, 203] on button "Connect account" at bounding box center [318, 209] width 208 height 13
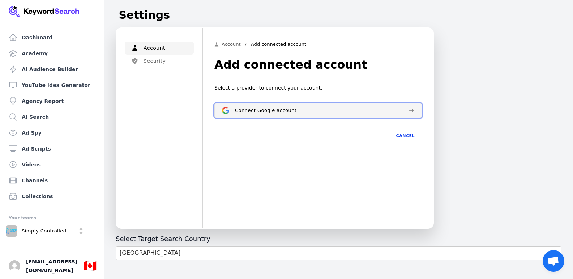
click at [309, 107] on button "Connect Google account" at bounding box center [318, 110] width 208 height 15
